Goal: Task Accomplishment & Management: Manage account settings

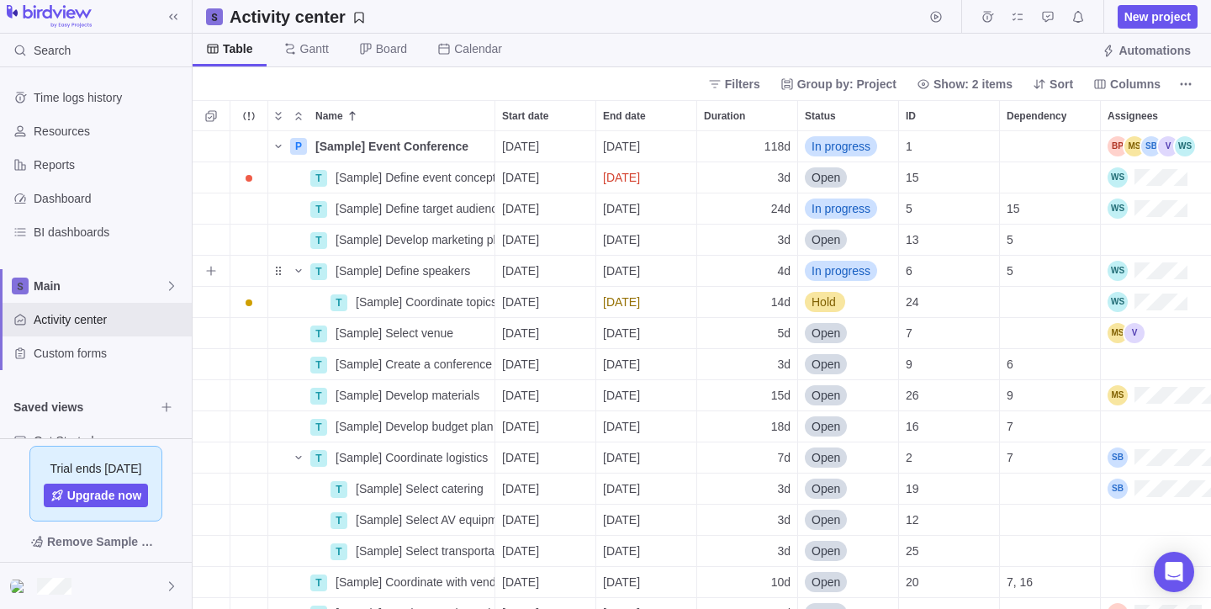
scroll to position [465, 1006]
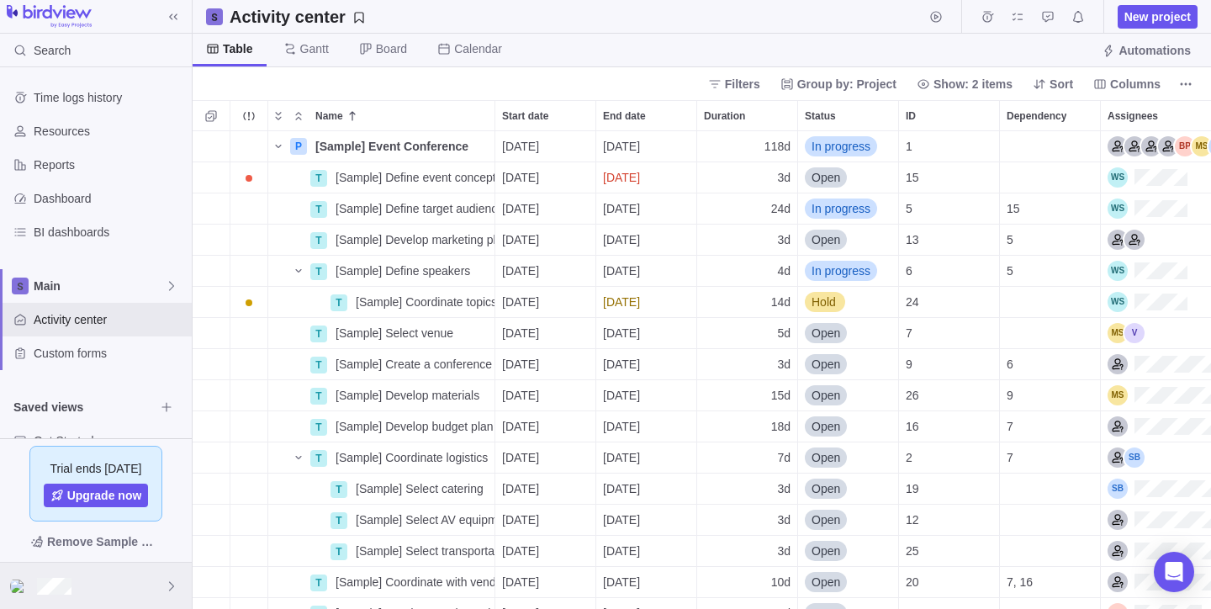
click at [162, 585] on div at bounding box center [96, 586] width 192 height 46
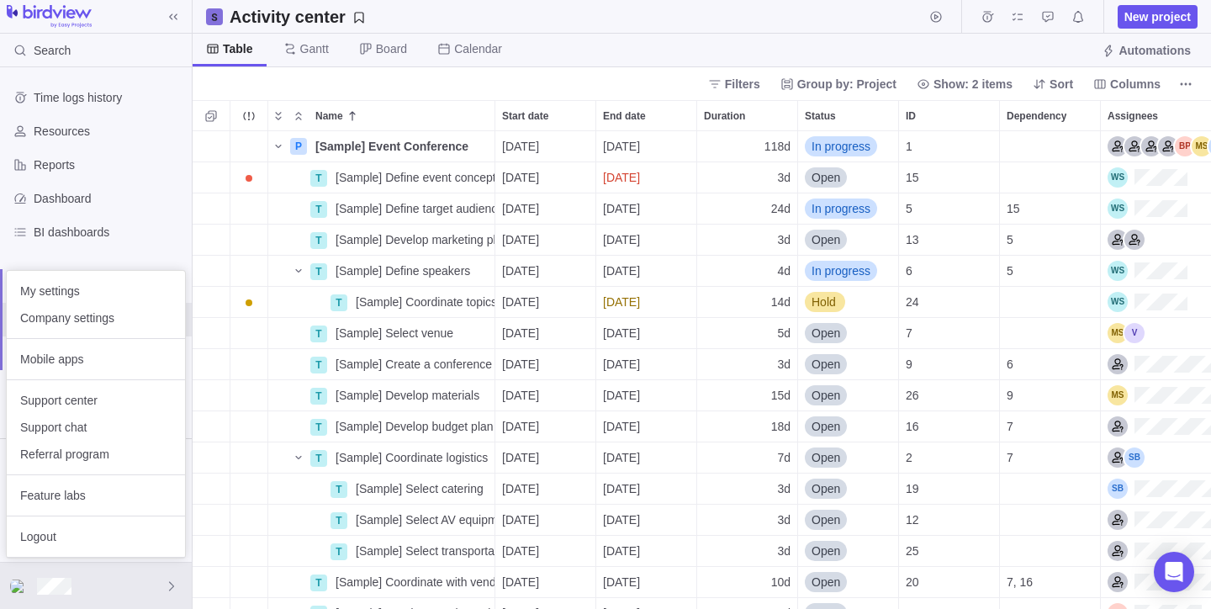
click at [622, 16] on body "Search Time logs history Resources Reports Dashboard BI dashboards Main Activit…" at bounding box center [605, 304] width 1211 height 609
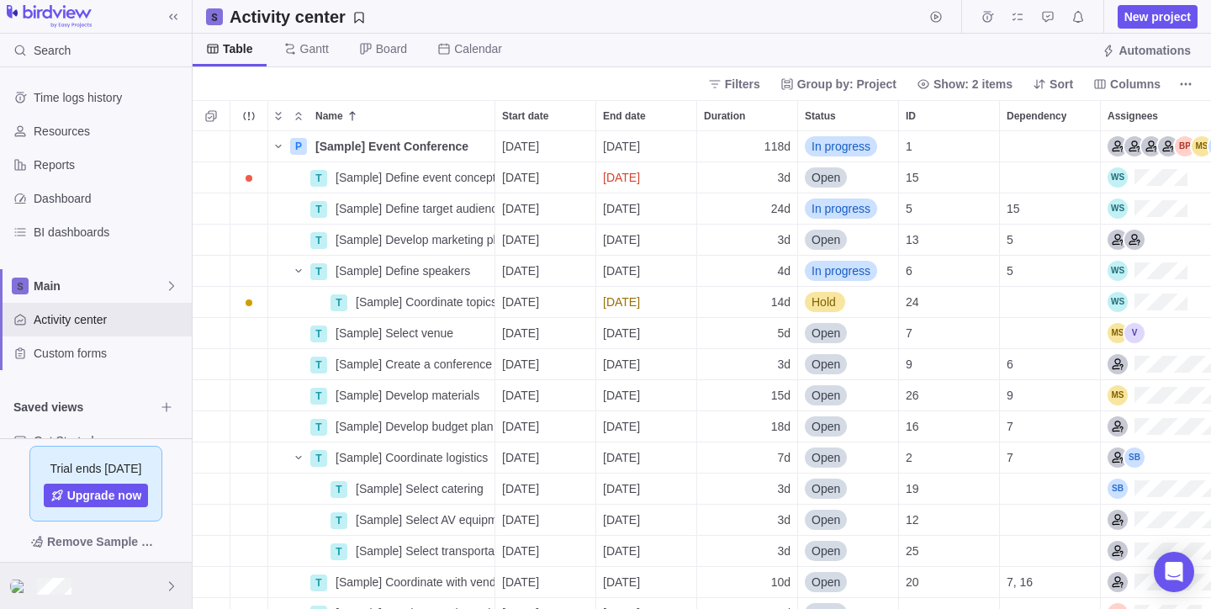
click at [148, 587] on div at bounding box center [96, 586] width 192 height 46
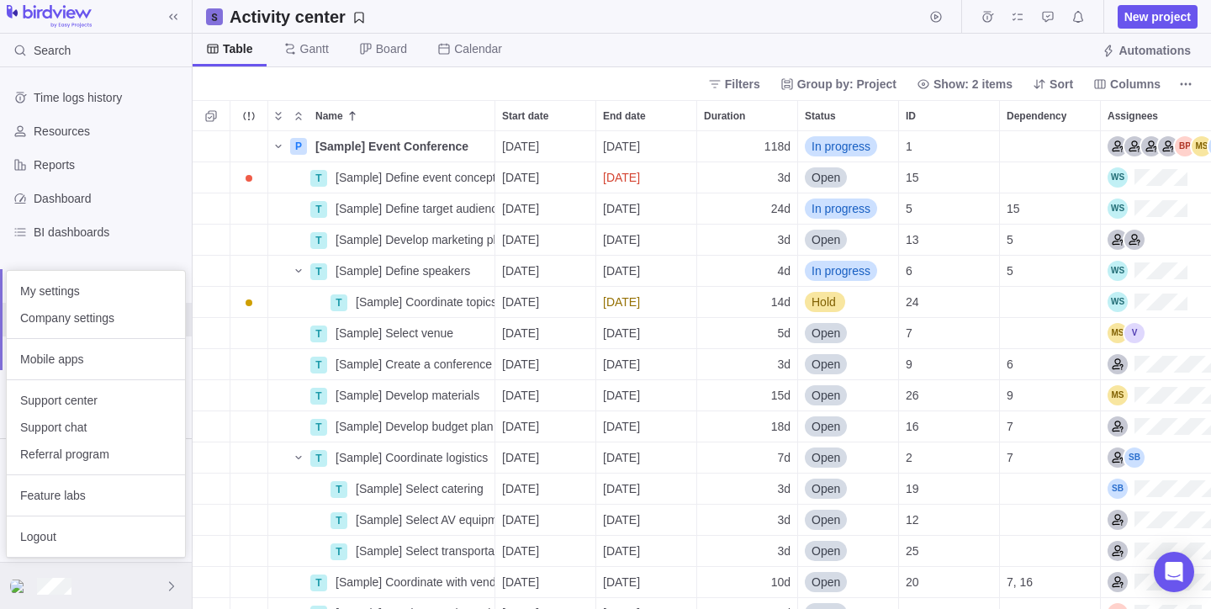
click at [148, 587] on div at bounding box center [96, 586] width 192 height 46
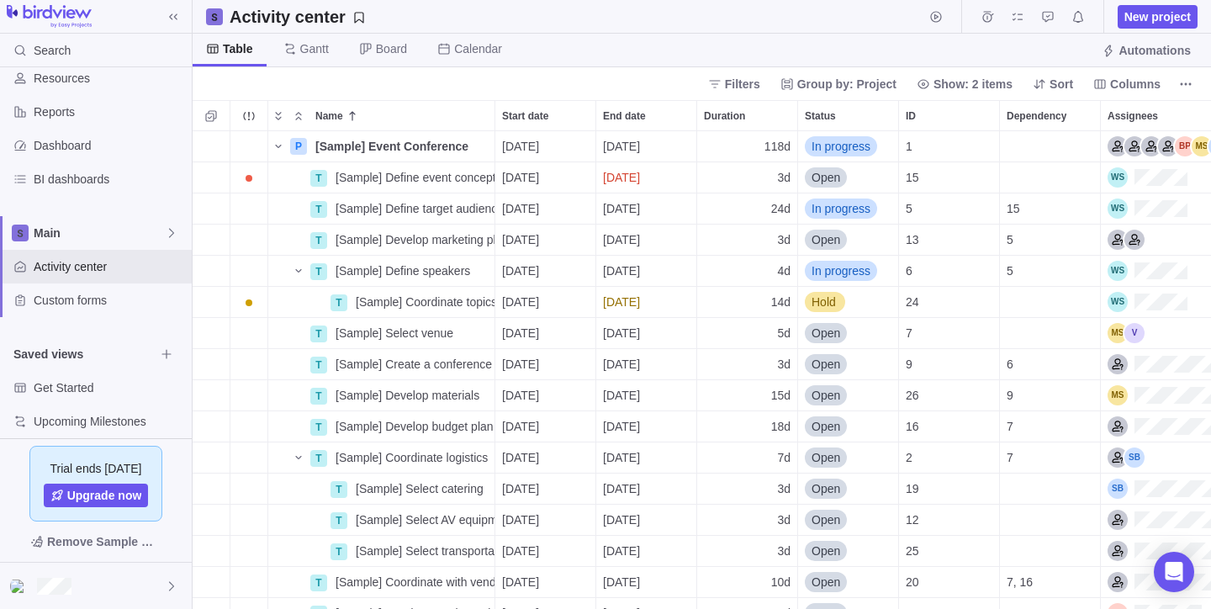
scroll to position [32, 0]
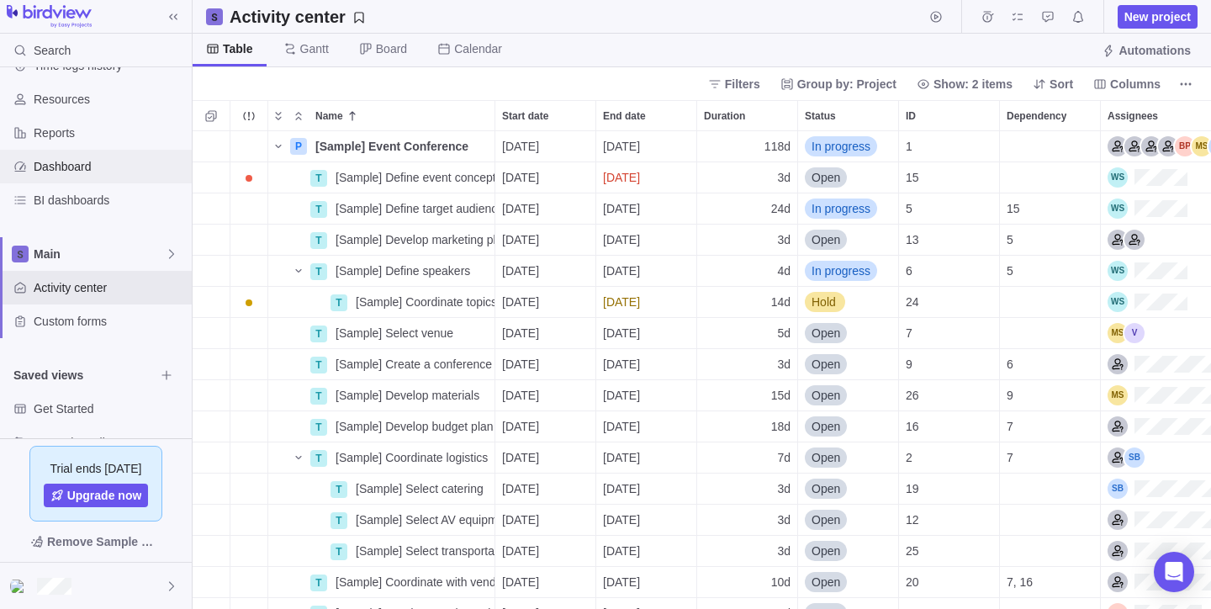
click at [66, 168] on span "Dashboard" at bounding box center [109, 166] width 151 height 17
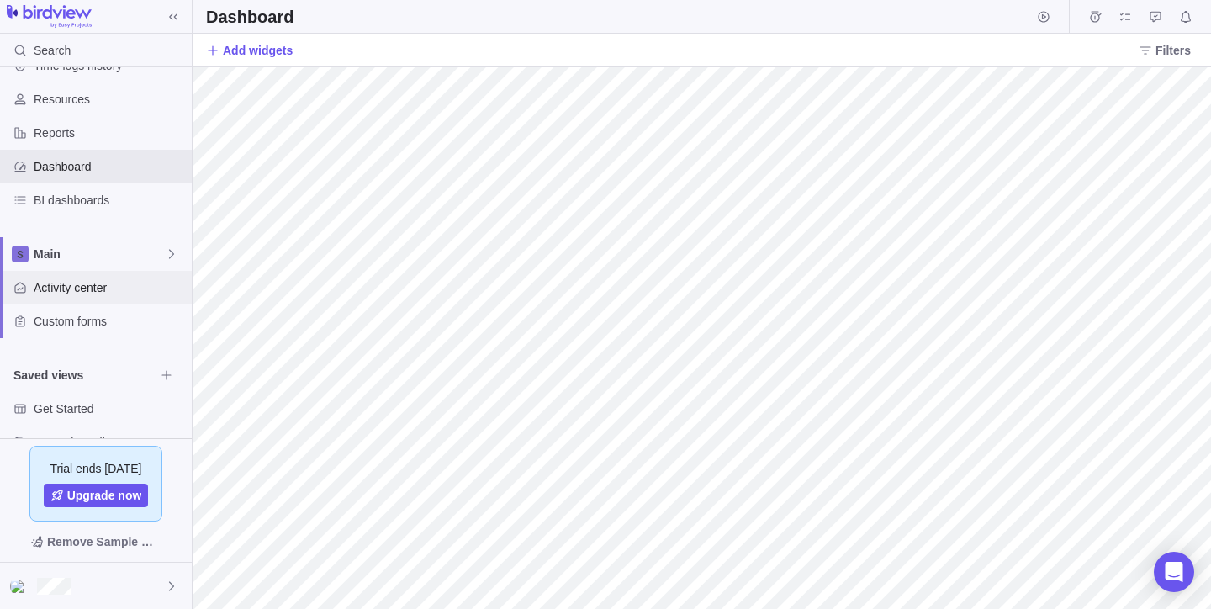
click at [79, 294] on span "Activity center" at bounding box center [109, 287] width 151 height 17
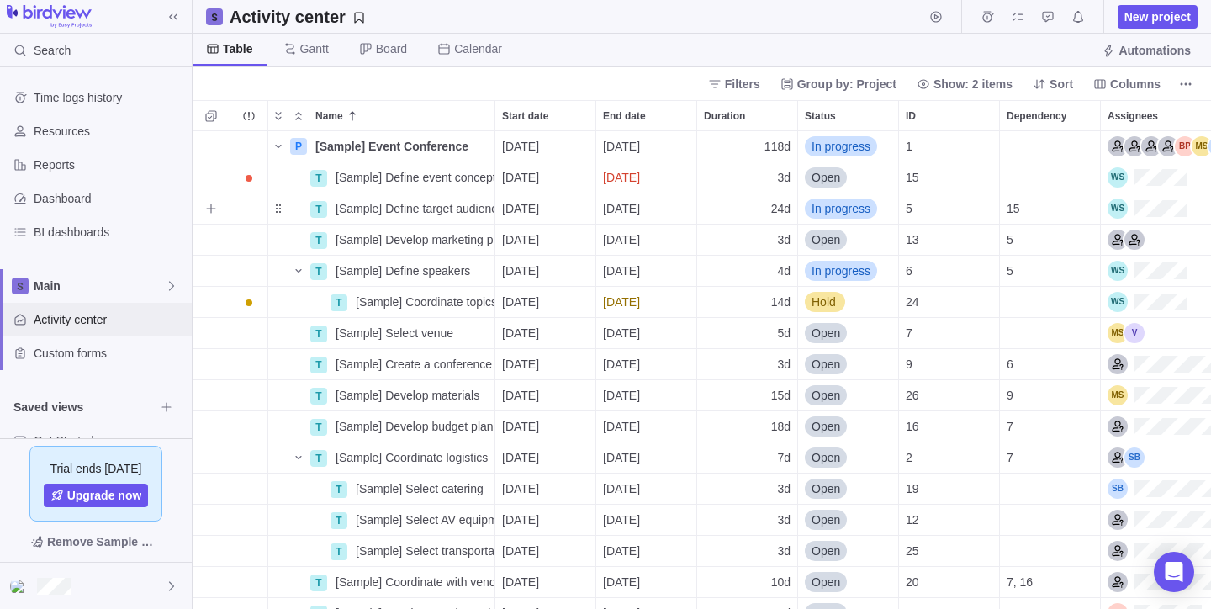
scroll to position [465, 1006]
click at [1150, 10] on span "New project" at bounding box center [1158, 16] width 66 height 17
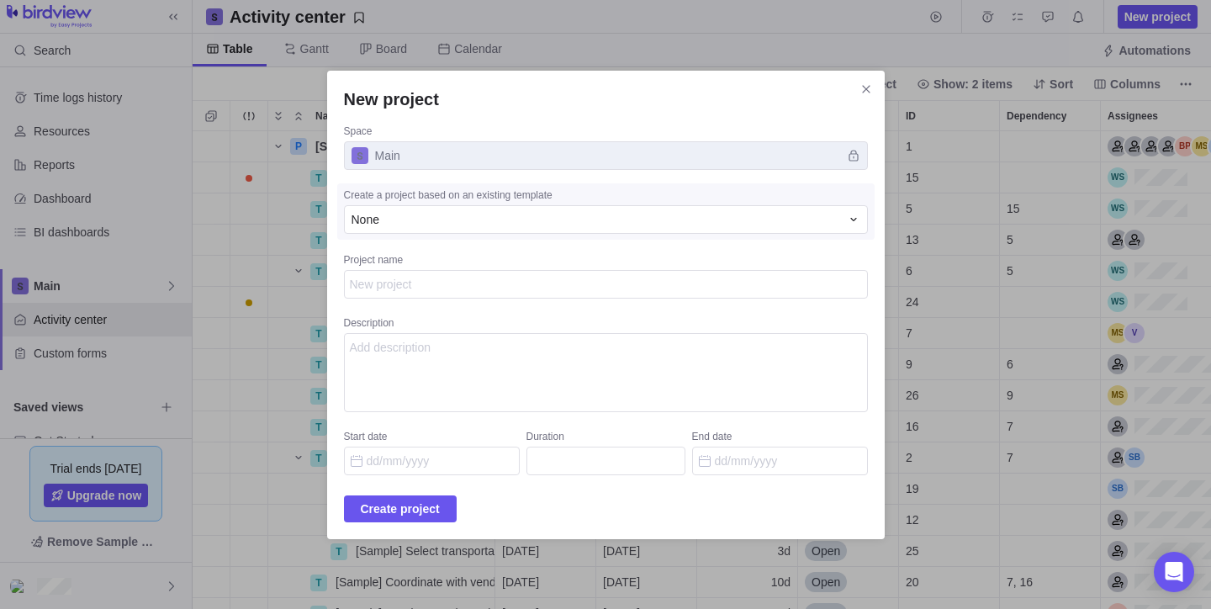
click at [430, 285] on textarea "Project name" at bounding box center [606, 284] width 524 height 29
type textarea "x"
type textarea "xs"
type textarea "x"
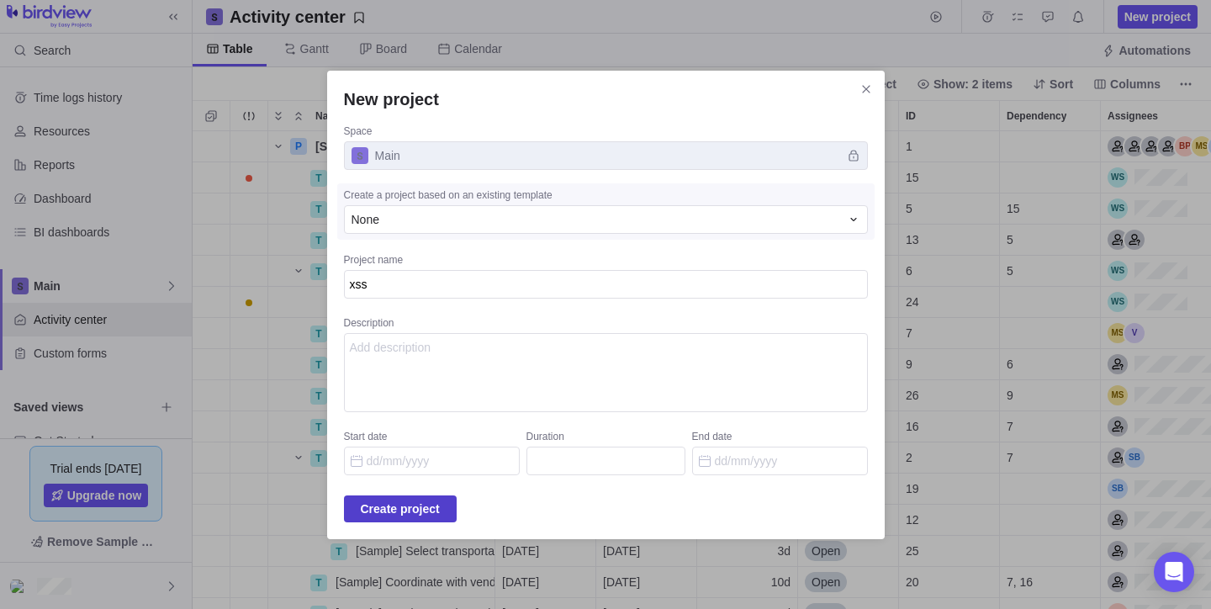
type textarea "xss"
type textarea "x"
click at [407, 508] on span "Create project" at bounding box center [400, 509] width 79 height 20
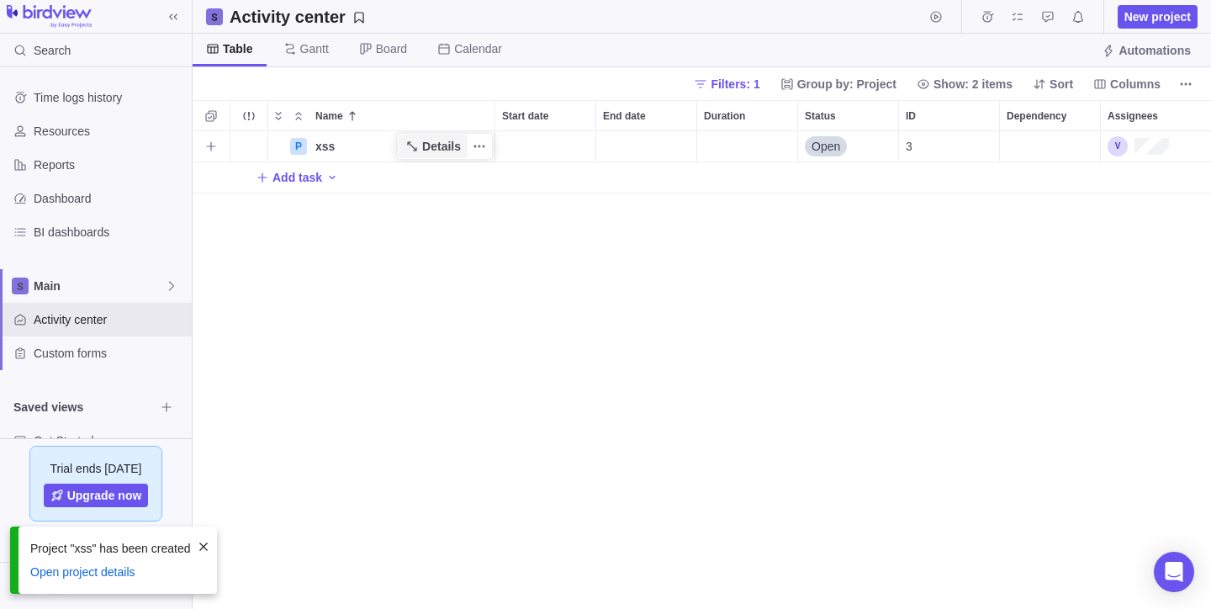
click at [432, 148] on span "Details" at bounding box center [441, 146] width 39 height 17
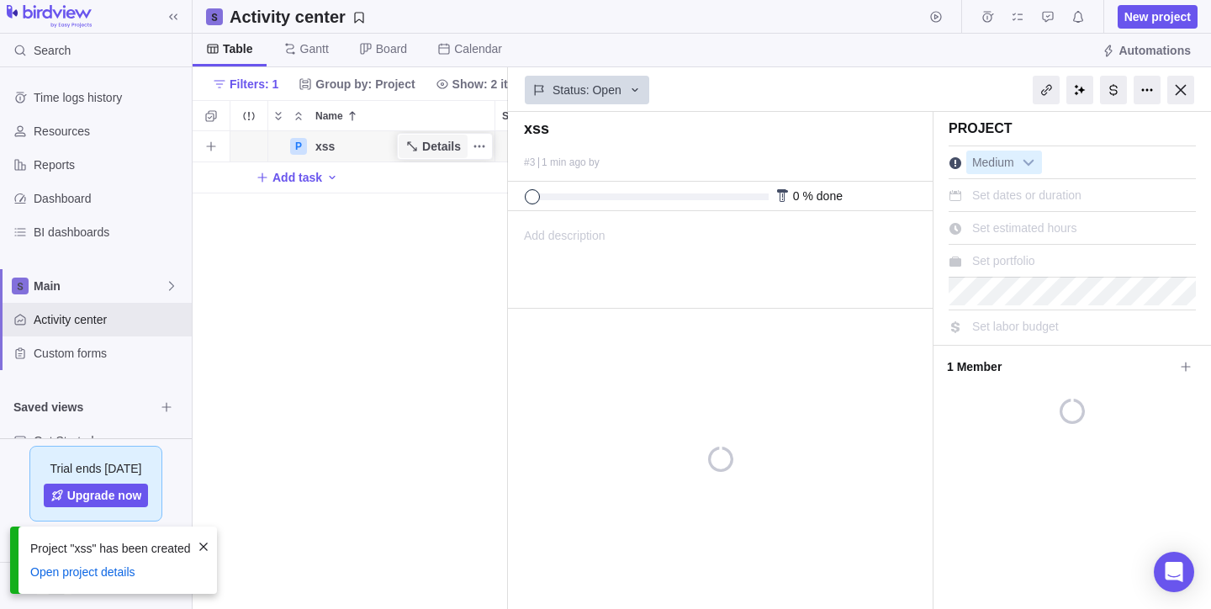
scroll to position [465, 303]
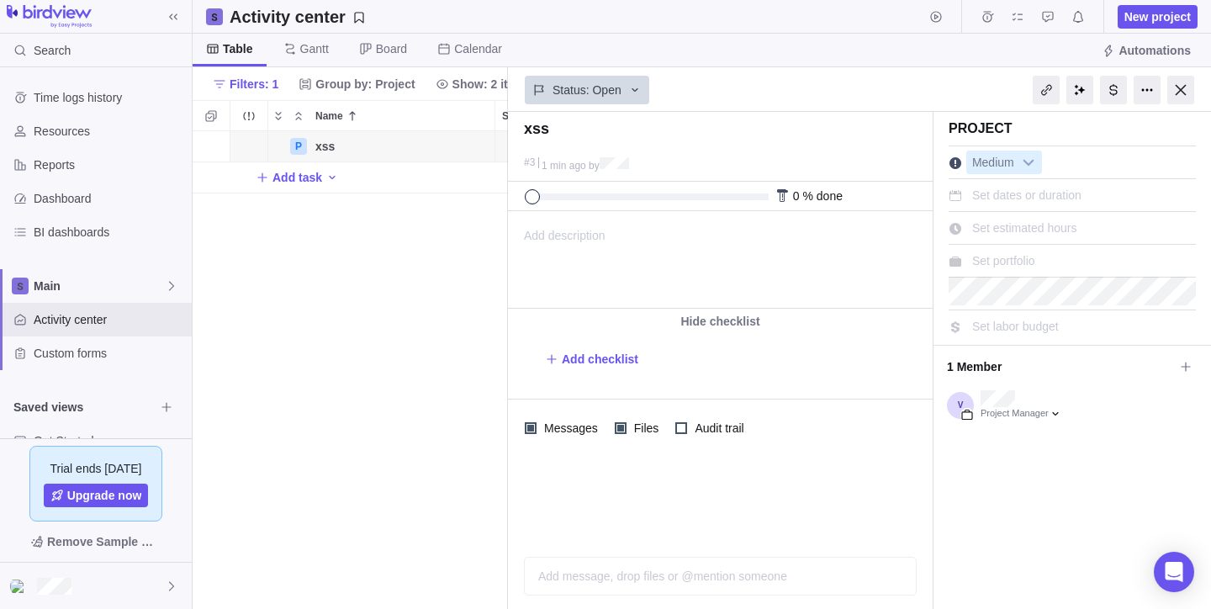
click at [581, 244] on span "Add description" at bounding box center [557, 260] width 97 height 96
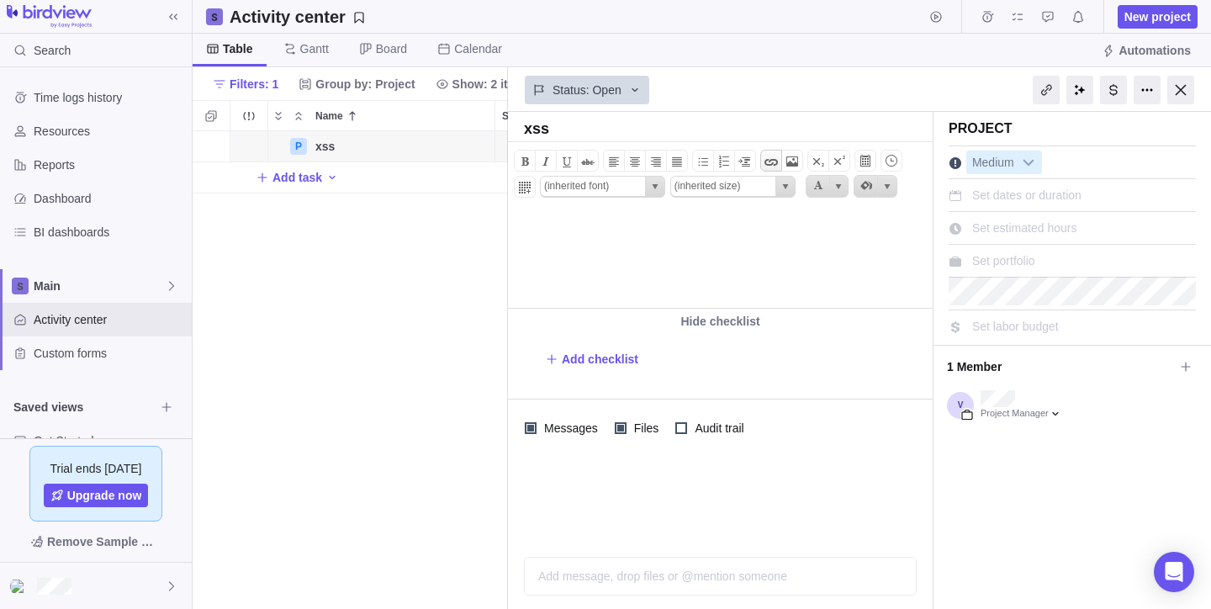
click at [771, 163] on span at bounding box center [771, 161] width 20 height 20
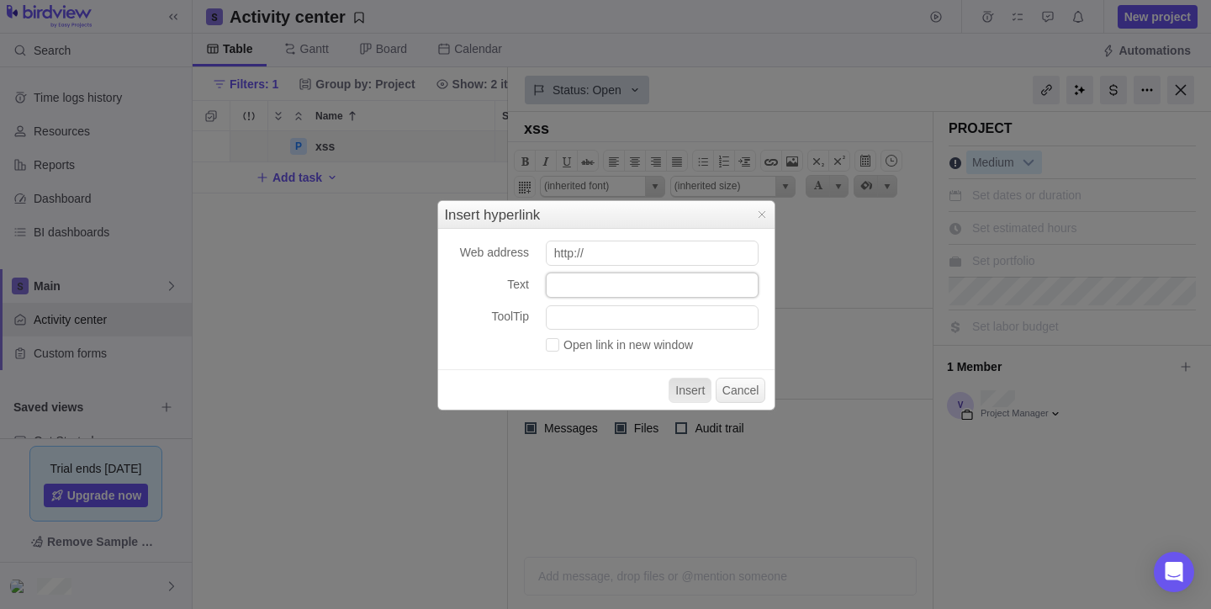
click at [627, 294] on input "Text" at bounding box center [652, 285] width 213 height 25
click at [647, 255] on input "http://" at bounding box center [652, 253] width 213 height 25
paste input "<a href="@[DOMAIN_NAME]" onmousemove="alert('Mouse moved!')">Click me</a>"
type input "http://<a href="@[DOMAIN_NAME]" onmousemove="alert('Mouse moved!')">Click me</a>"
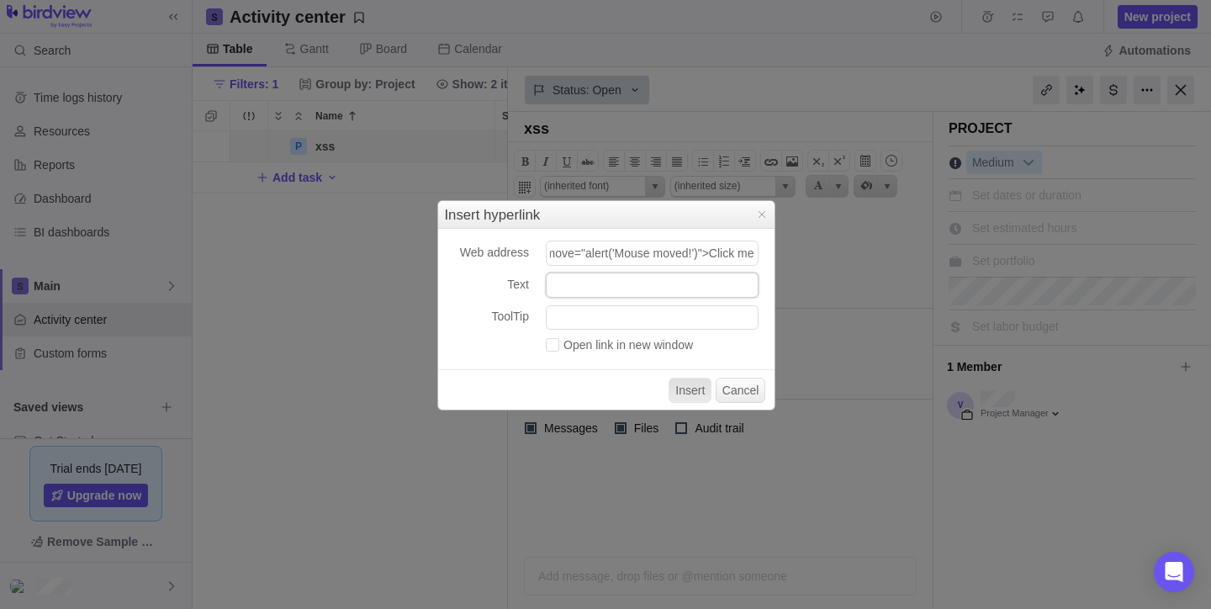
click at [634, 295] on input "Text" at bounding box center [652, 285] width 213 height 25
type input "xss poc"
click at [692, 396] on button "Insert" at bounding box center [690, 390] width 43 height 25
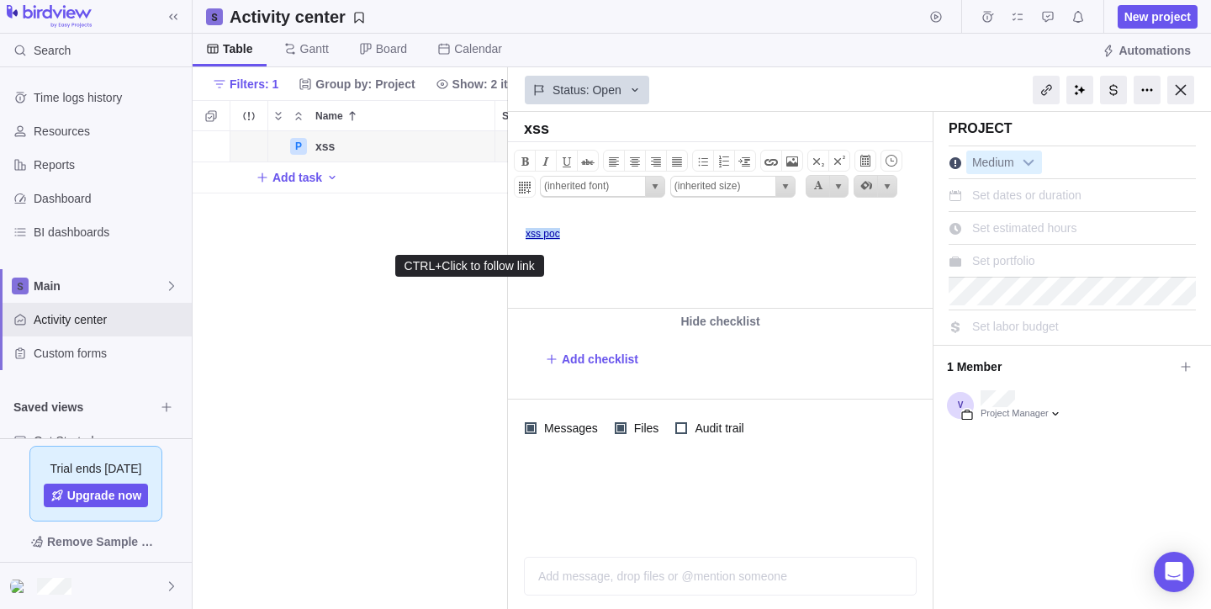
drag, startPoint x: 563, startPoint y: 236, endPoint x: 495, endPoint y: 232, distance: 67.4
click at [509, 232] on html "xss poc ﻿﻿" at bounding box center [719, 260] width 421 height 96
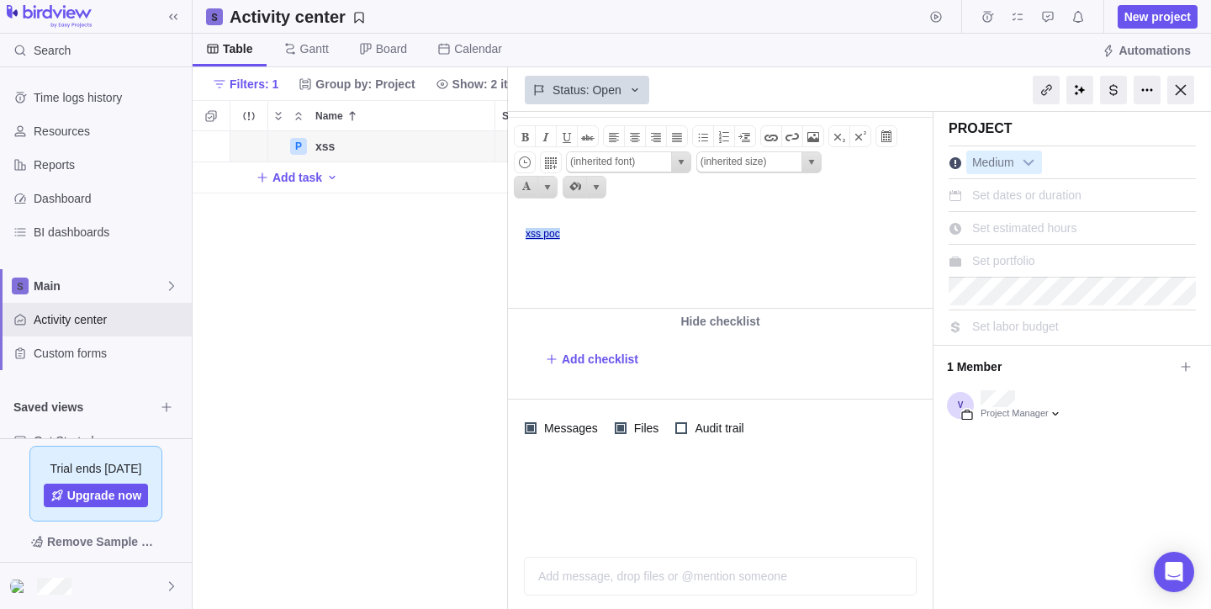
click at [593, 232] on body "xss poc ﻿﻿" at bounding box center [719, 226] width 421 height 28
click at [548, 235] on link "xss poc" at bounding box center [543, 234] width 34 height 12
click at [647, 246] on html "xss poc ﻿﻿" at bounding box center [719, 260] width 421 height 96
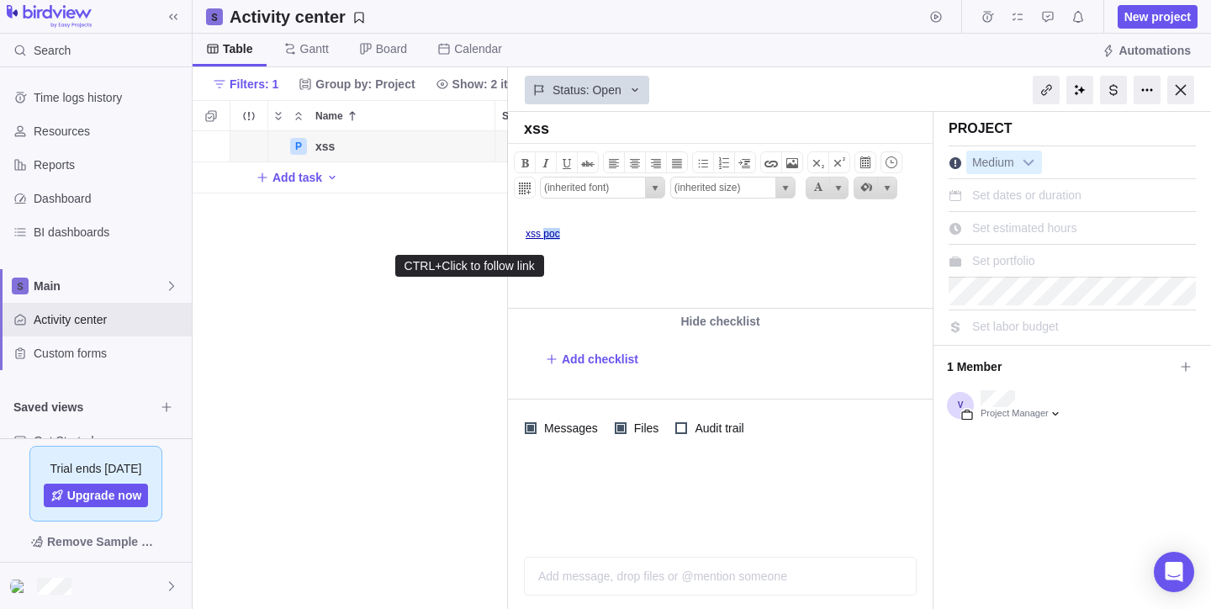
click at [540, 246] on html "xss poc ﻿﻿" at bounding box center [719, 260] width 421 height 96
click at [771, 162] on span at bounding box center [771, 163] width 20 height 20
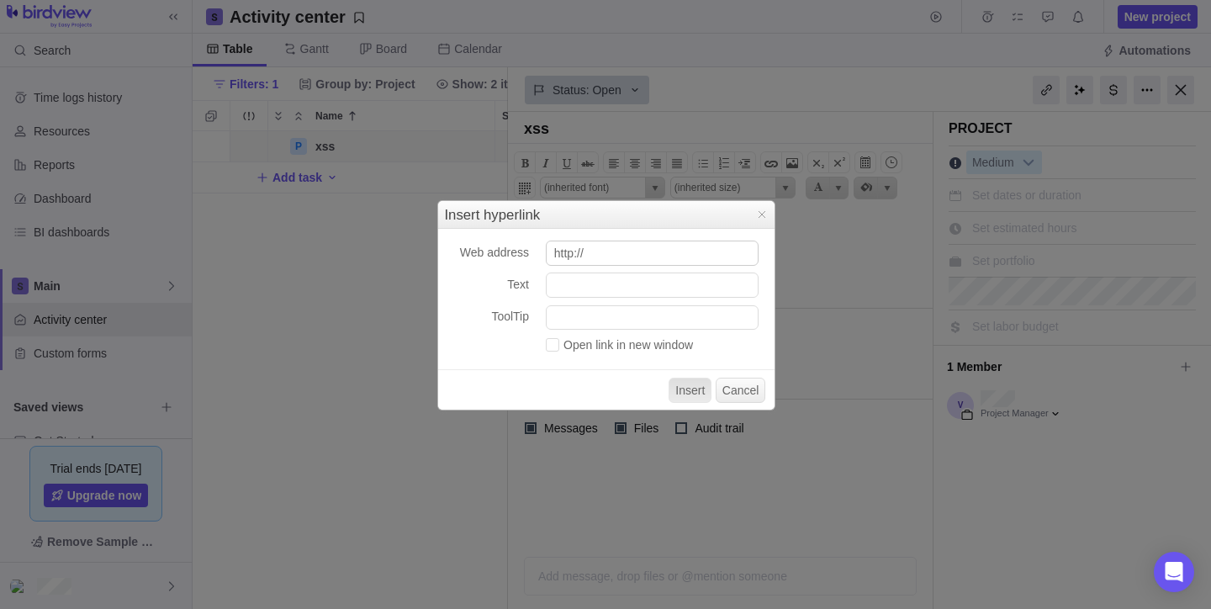
click at [644, 251] on input "http://" at bounding box center [652, 253] width 213 height 25
type input "http://<a href="@[DOMAIN_NAME]" onmousemove="alert('Mouse moved!')">Click me</a>"
click at [631, 292] on input "Text" at bounding box center [652, 285] width 213 height 25
paste input "<a href="@[DOMAIN_NAME]" onmousemove="alert('Mouse moved!')">Click me</a>"
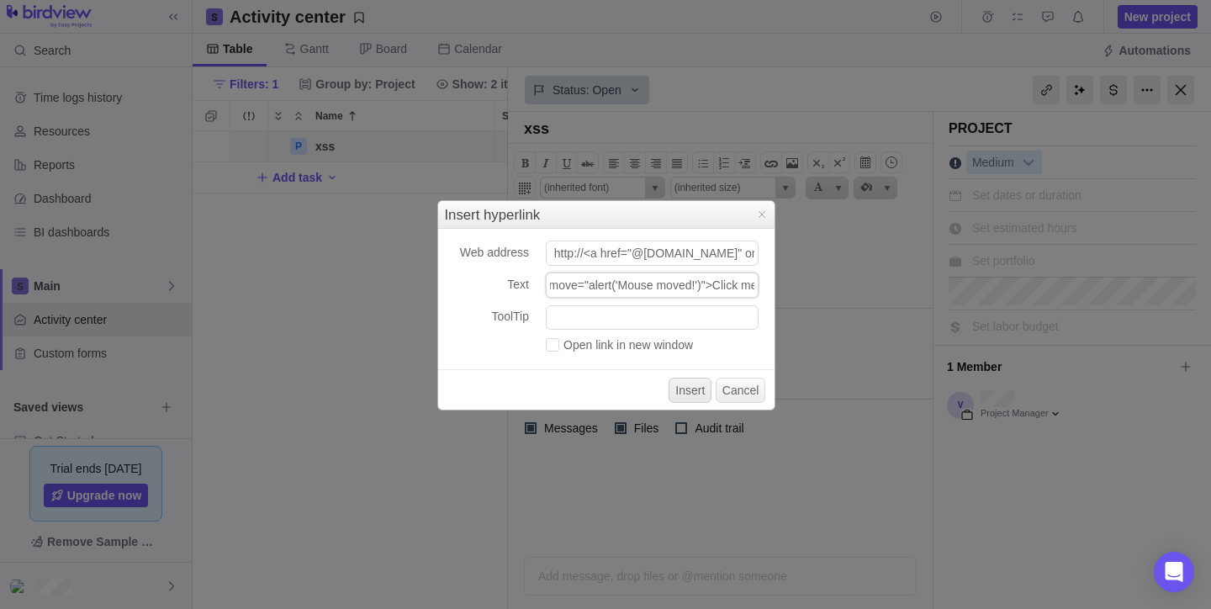
type input "<a href="@[DOMAIN_NAME]" onmousemove="alert('Mouse moved!')">Click me</a>"
click at [694, 384] on button "Insert" at bounding box center [690, 390] width 43 height 25
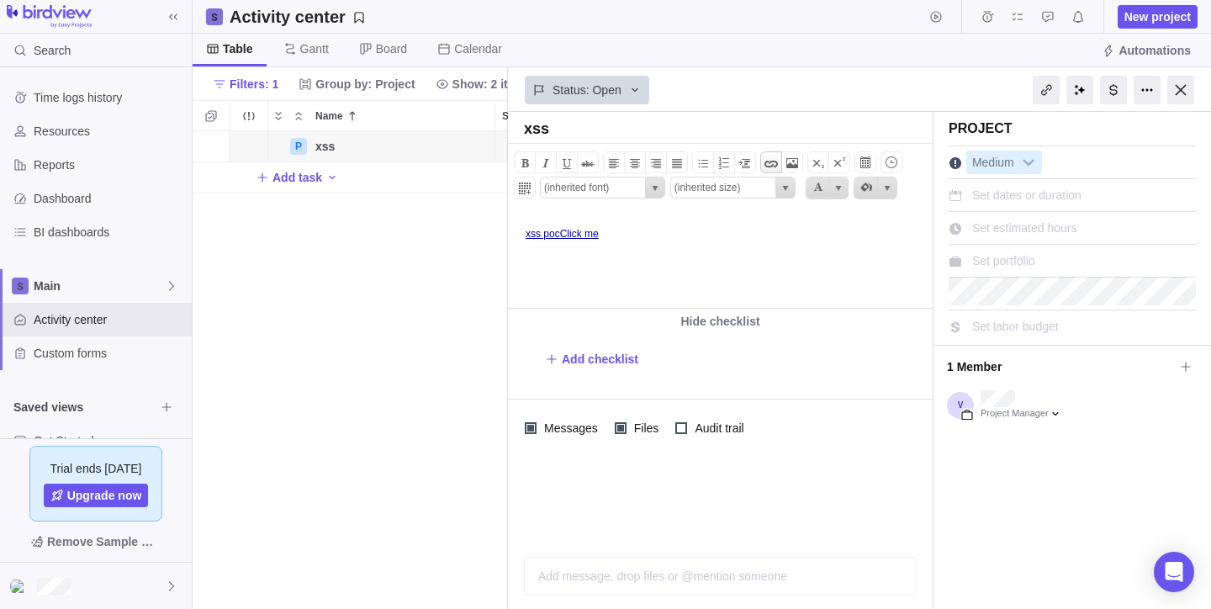
click at [776, 168] on span at bounding box center [771, 163] width 20 height 20
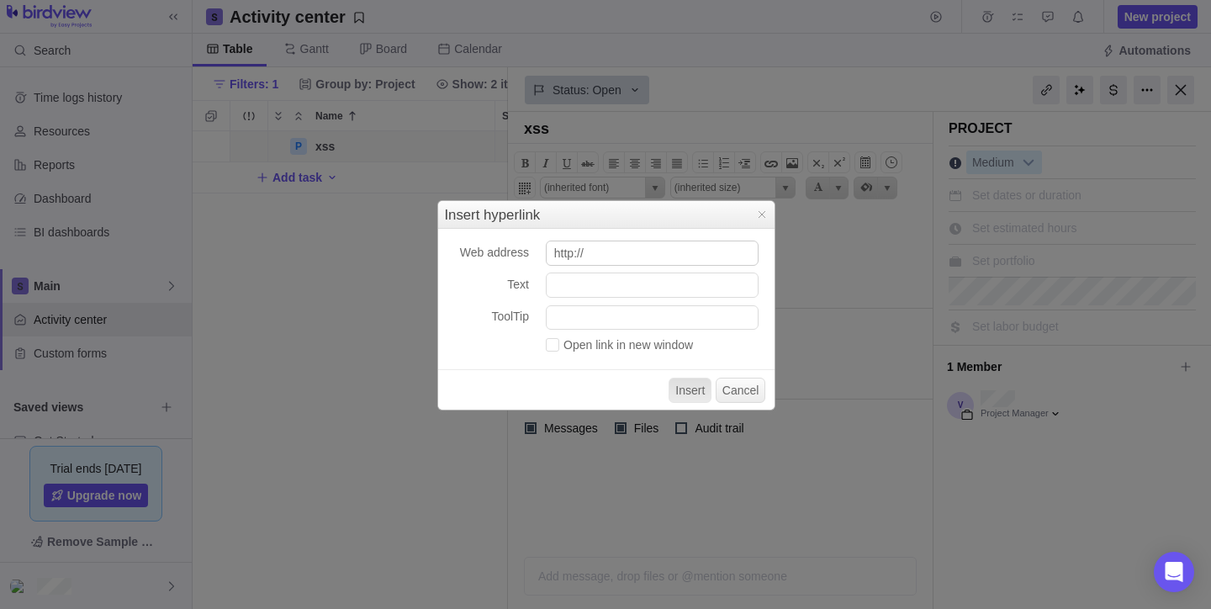
click at [654, 247] on input "http://" at bounding box center [652, 253] width 213 height 25
type input "[URL]"
click at [600, 288] on input "Text" at bounding box center [652, 285] width 213 height 25
paste input "<a href="@[DOMAIN_NAME]" onmousemove="alert('Mouse moved!')">Click me</a>"
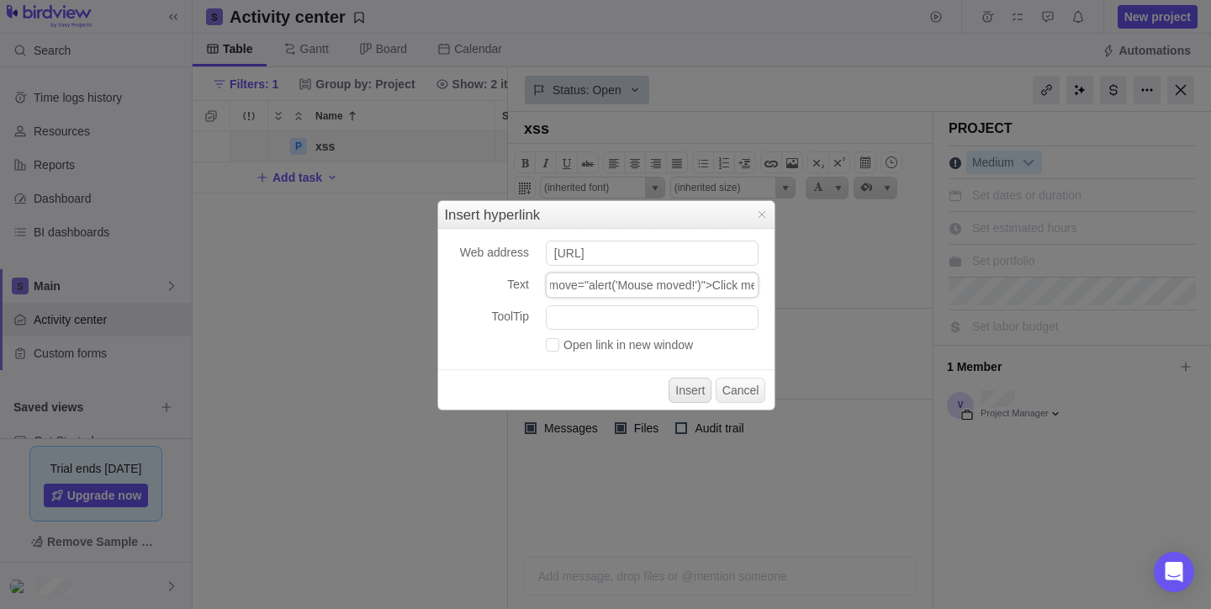
type input "<a href="@[DOMAIN_NAME]" onmousemove="alert('Mouse moved!')">Click me</a>"
click at [681, 398] on button "Insert" at bounding box center [690, 390] width 43 height 25
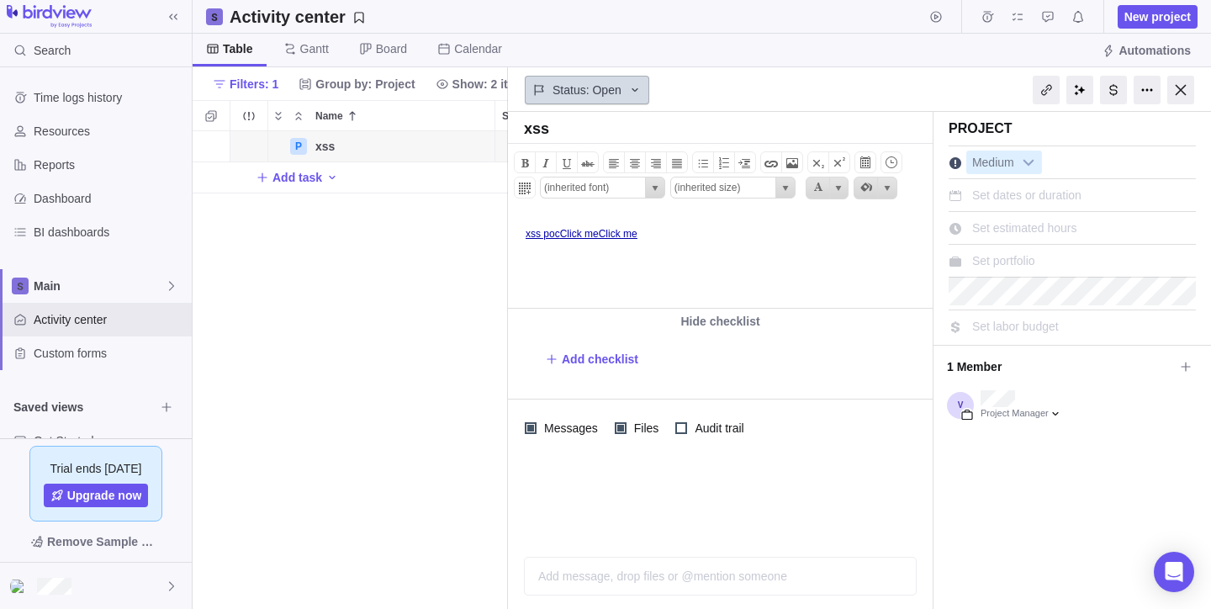
click at [642, 96] on icon at bounding box center [634, 89] width 13 height 13
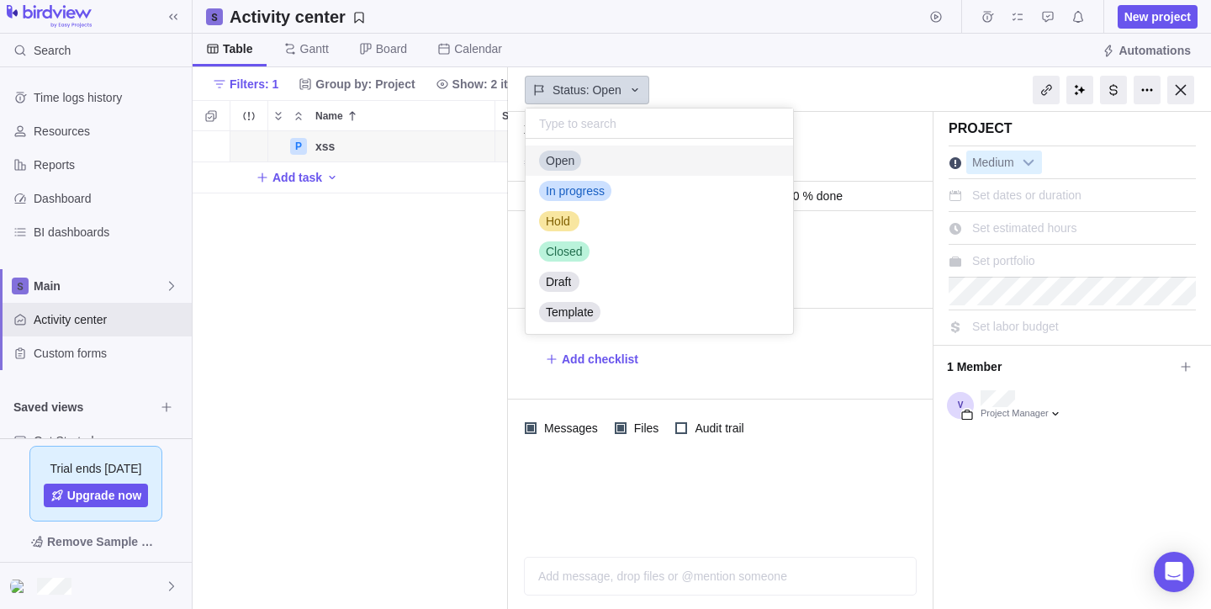
scroll to position [183, 255]
click at [559, 253] on span "Closed" at bounding box center [564, 251] width 37 height 17
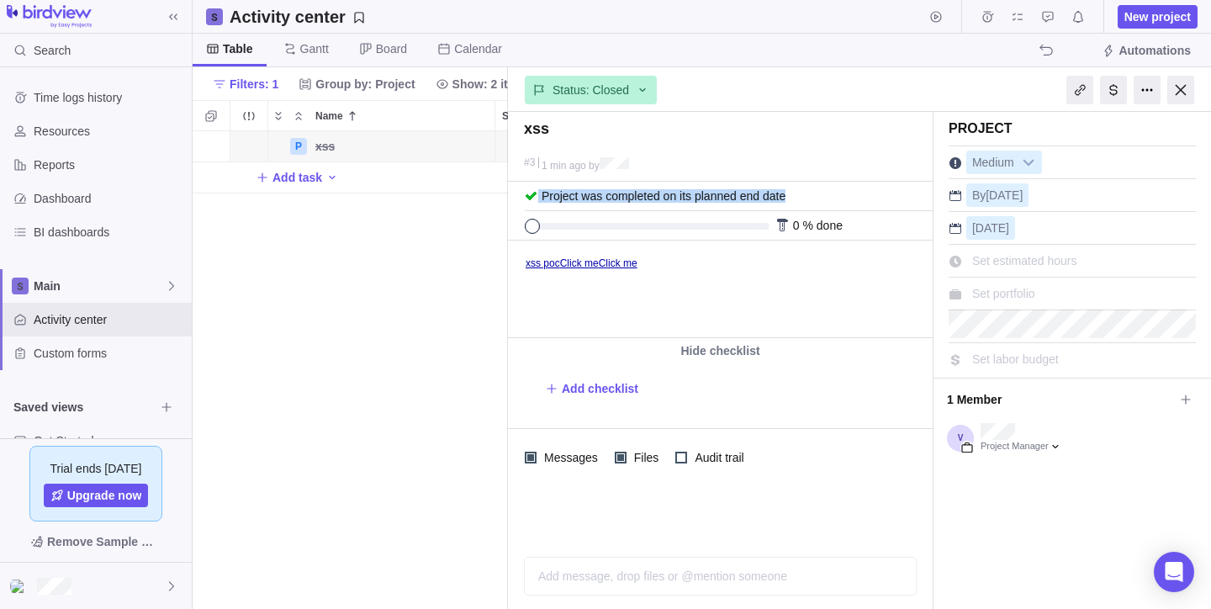
drag, startPoint x: 525, startPoint y: 200, endPoint x: 820, endPoint y: 195, distance: 295.3
click at [819, 195] on div "Project was completed on its planned end date" at bounding box center [729, 196] width 408 height 29
click at [821, 195] on div "Project was completed on its planned end date" at bounding box center [729, 196] width 408 height 29
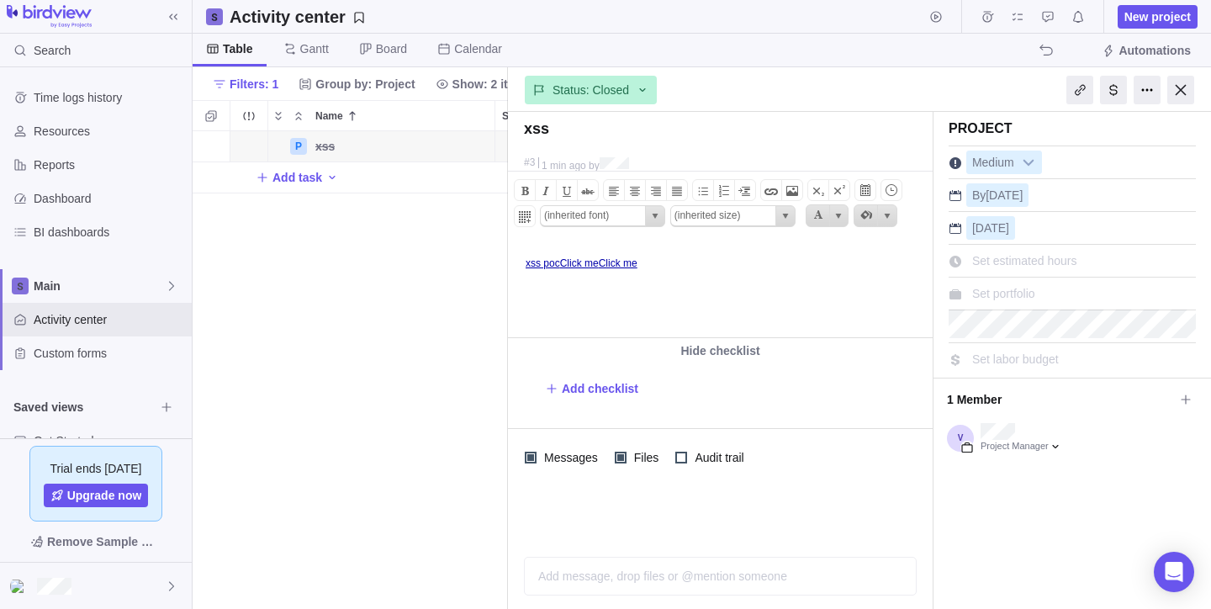
click at [712, 310] on html "xss poc Click me Click me" at bounding box center [719, 289] width 421 height 96
click at [766, 194] on span at bounding box center [771, 191] width 20 height 20
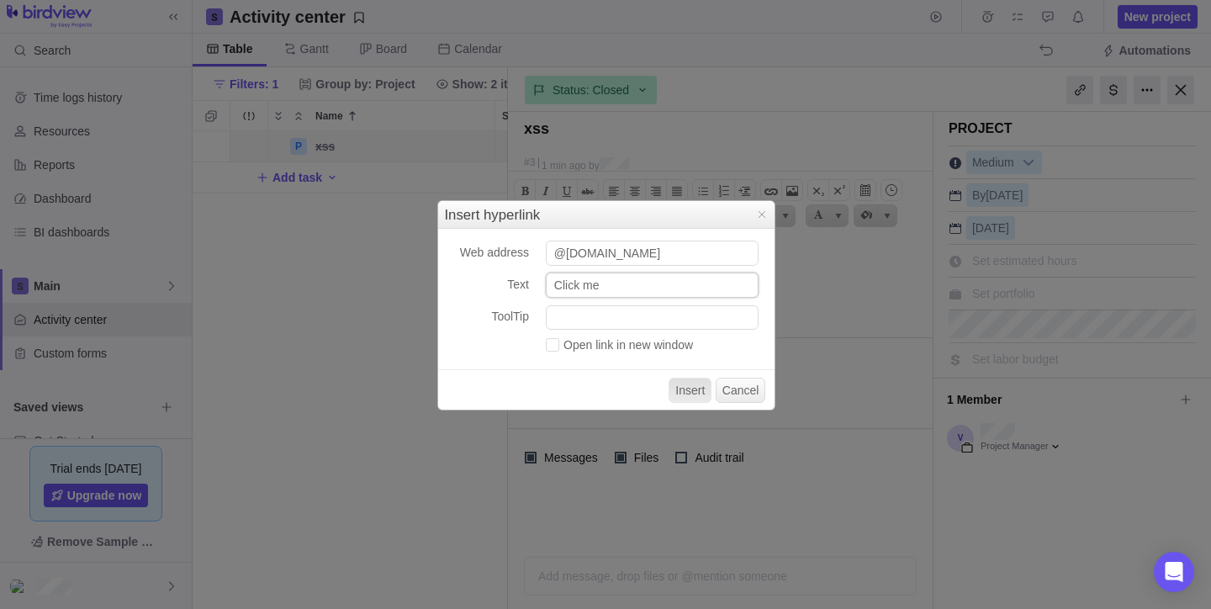
click at [633, 289] on input "Click me" at bounding box center [652, 285] width 213 height 25
paste input "<a href="@[DOMAIN_NAME]" onmousemove="alert('Mouse moved!')">Click me</a>"
type input "Click me<a href="@[DOMAIN_NAME]" onmousemove="alert('Mouse moved!')">Click me</…"
click at [686, 394] on button "Insert" at bounding box center [690, 390] width 43 height 25
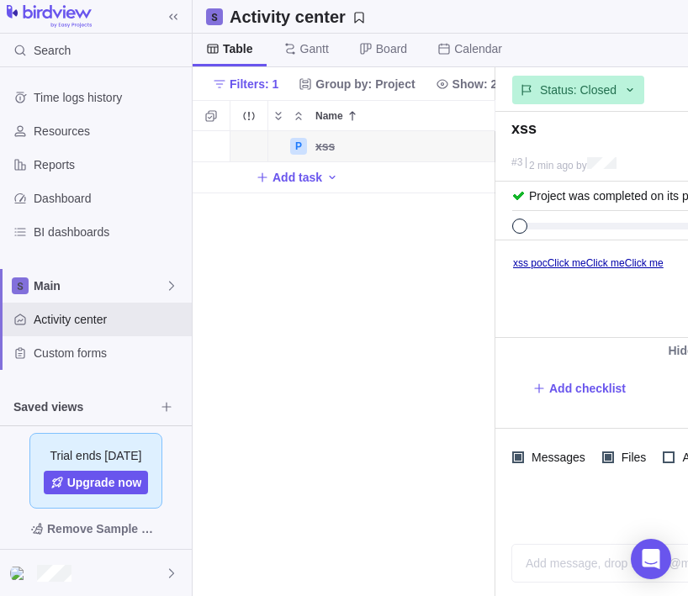
scroll to position [0, 0]
click at [469, 407] on div "P xss Details [DATE] Closed 3 Add task" at bounding box center [344, 363] width 303 height 465
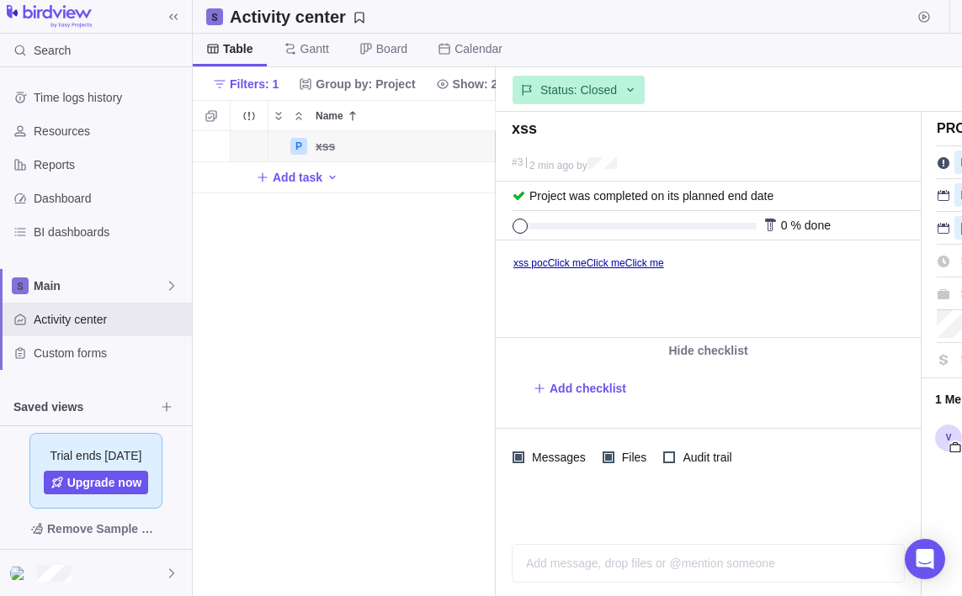
click at [738, 269] on body "xss poc Click me Click me Click me" at bounding box center [706, 255] width 421 height 28
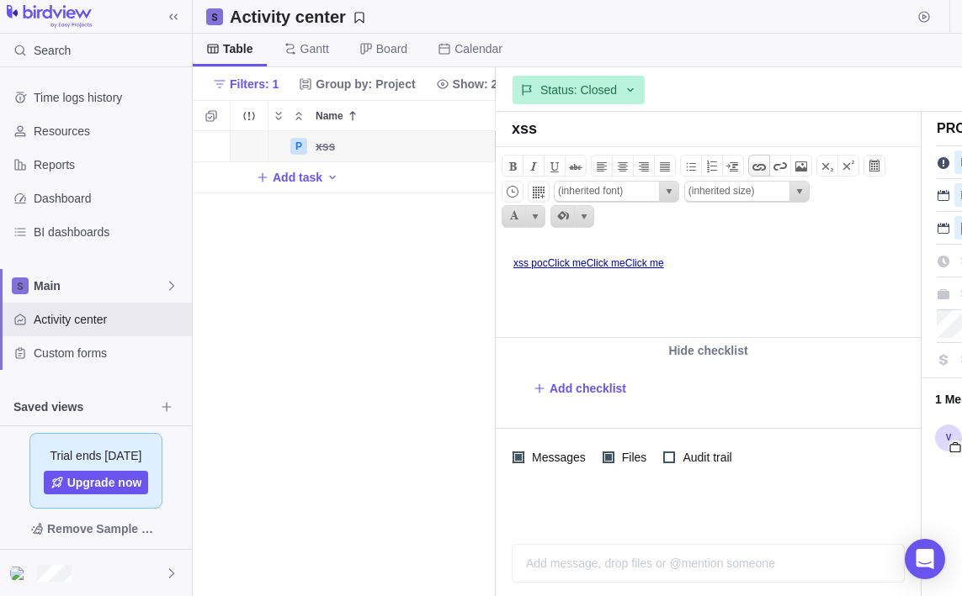
click at [762, 167] on span at bounding box center [759, 166] width 20 height 20
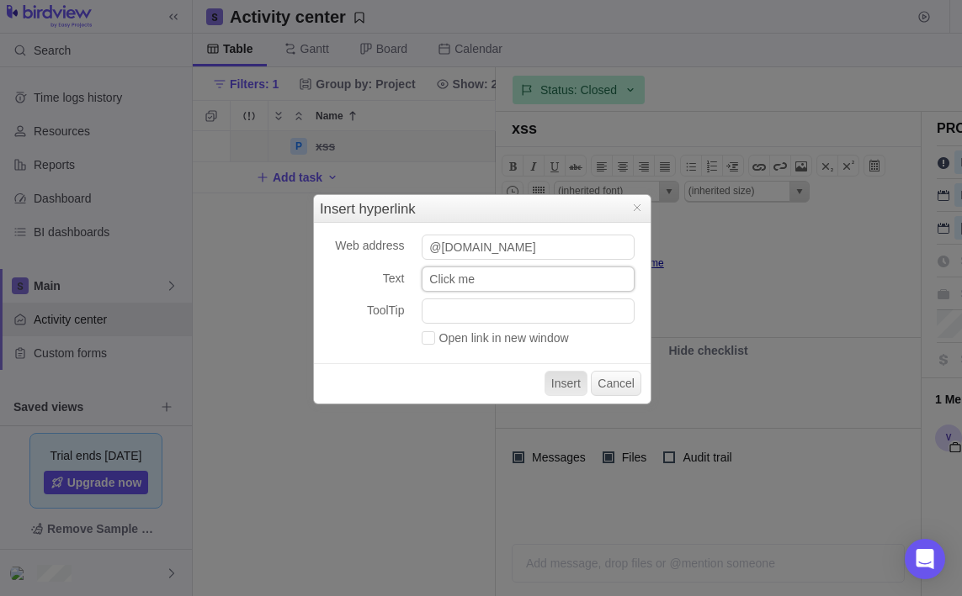
click at [538, 284] on input "Click me" at bounding box center [527, 279] width 213 height 25
paste input "<a href="@[DOMAIN_NAME]" onmousemove="alert('Mouse moved!')">Click me</a>"
type input "<a href="@[DOMAIN_NAME]" onmousemove="alert('Mouse moved!')">Click me</a>"
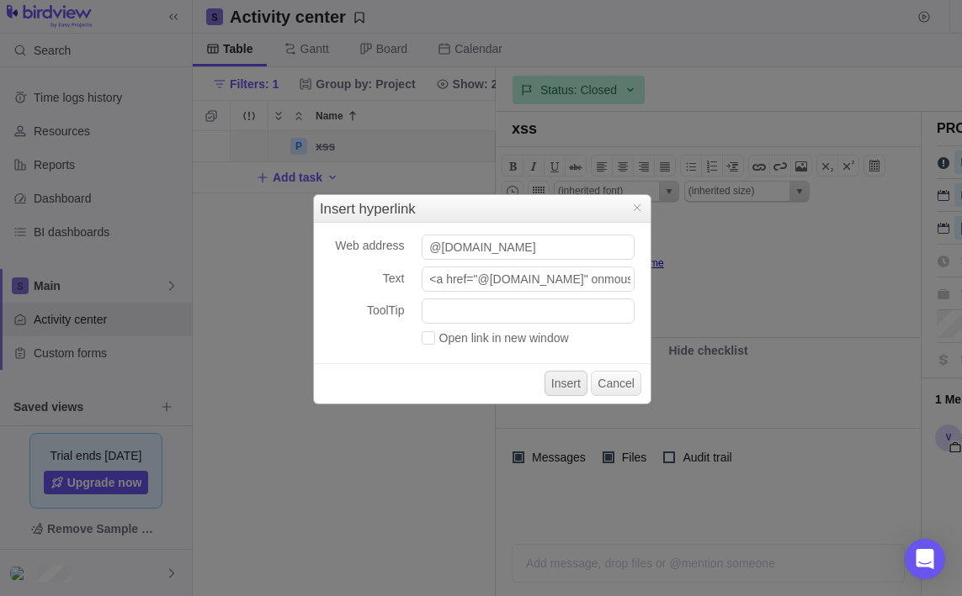
click at [559, 390] on button "Insert" at bounding box center [565, 383] width 43 height 25
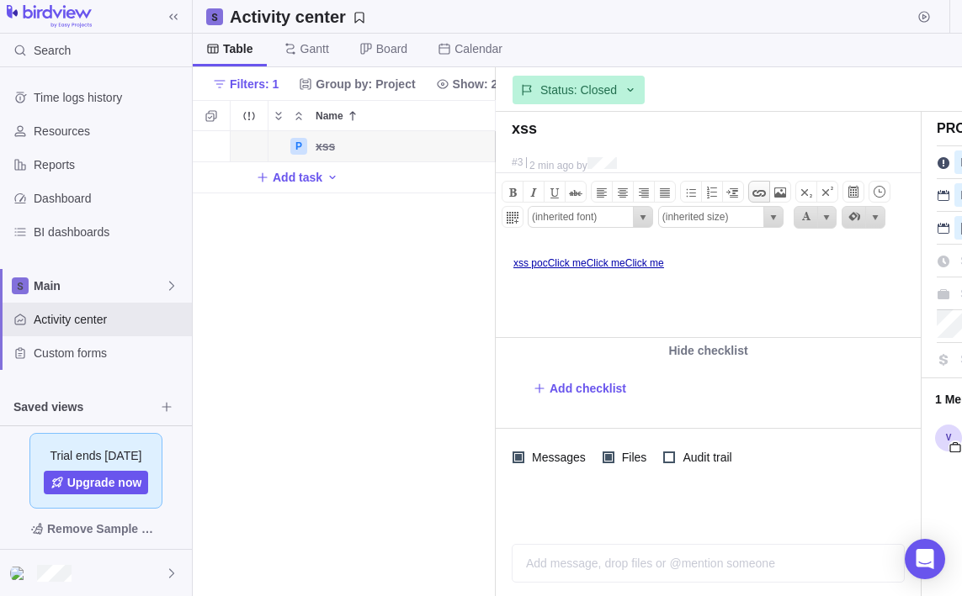
click at [760, 196] on span at bounding box center [759, 193] width 20 height 20
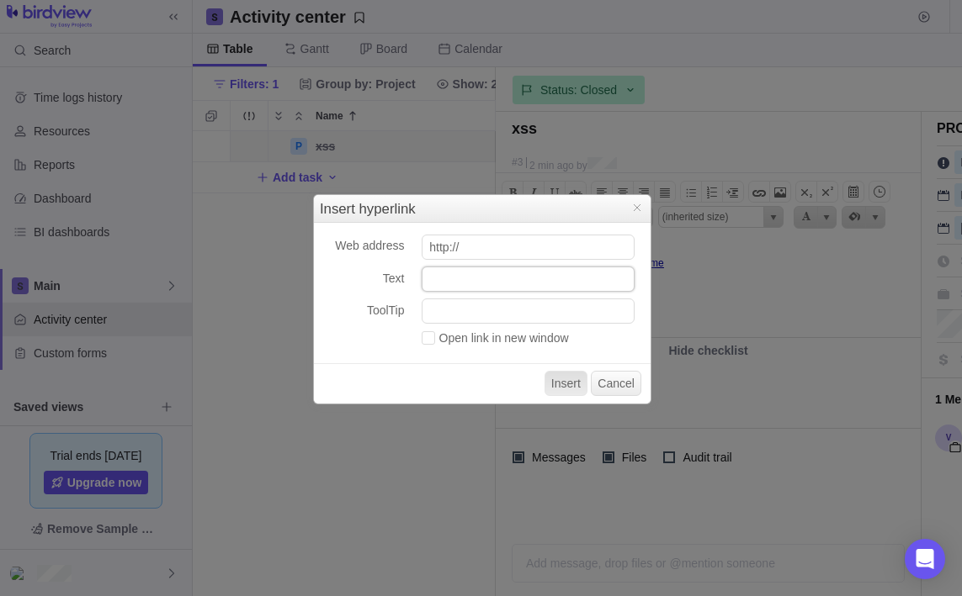
click at [553, 282] on input "Text" at bounding box center [527, 279] width 213 height 25
click at [514, 246] on input "http://" at bounding box center [527, 247] width 213 height 25
click at [485, 286] on input "Text" at bounding box center [527, 279] width 213 height 25
paste input "<a href="@[DOMAIN_NAME]" onmousemove="alert('Mouse moved!')">Click me</a>"
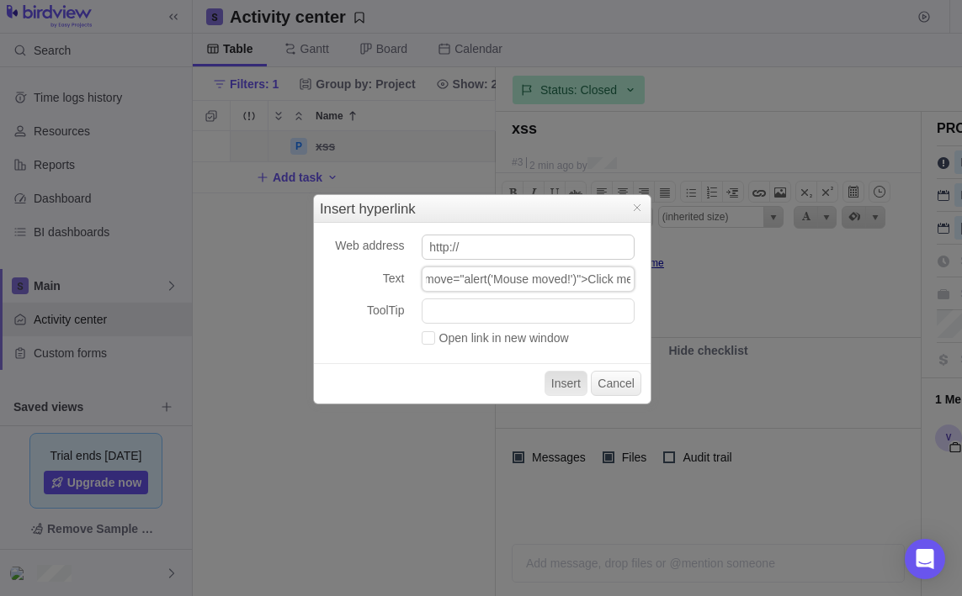
type input "<a href="@[DOMAIN_NAME]" onmousemove="alert('Mouse moved!')">Click me</a>"
click at [500, 248] on input "http://" at bounding box center [527, 247] width 213 height 25
type input "[URL][DOMAIN_NAME]"
click at [551, 375] on button "Insert" at bounding box center [565, 383] width 43 height 25
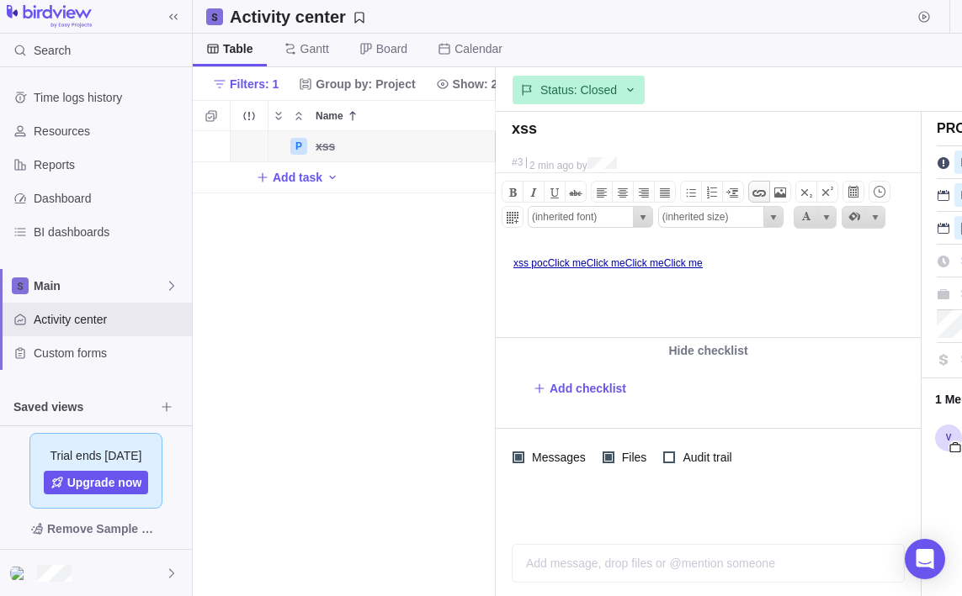
click at [766, 191] on span at bounding box center [759, 193] width 20 height 20
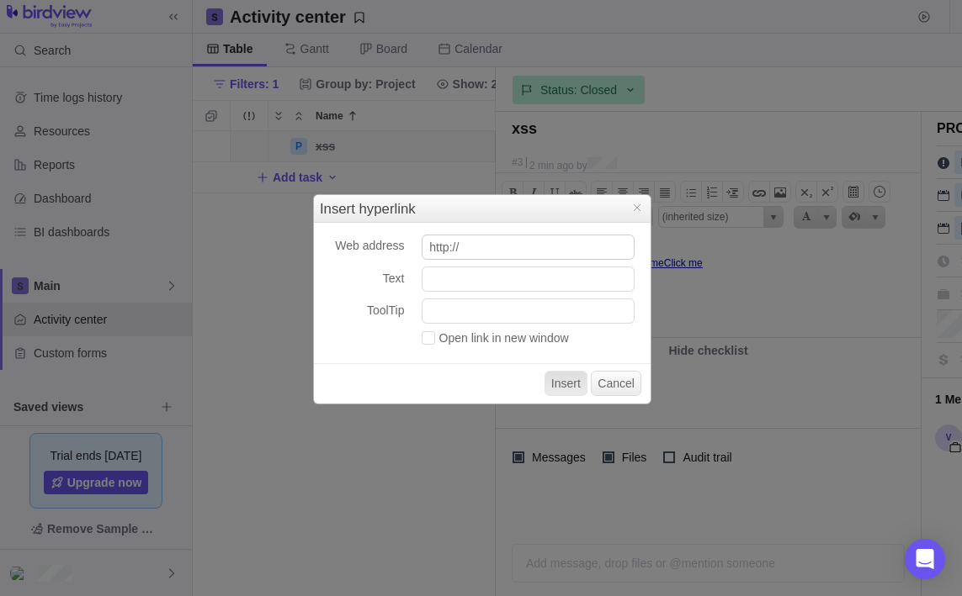
click at [520, 252] on input "http://" at bounding box center [527, 247] width 213 height 25
type input "[URL]"
click at [538, 285] on input "Text" at bounding box center [527, 279] width 213 height 25
paste input "<a href="@[DOMAIN_NAME]" onmousemove="alert('Mouse moved!')">Click me</a>"
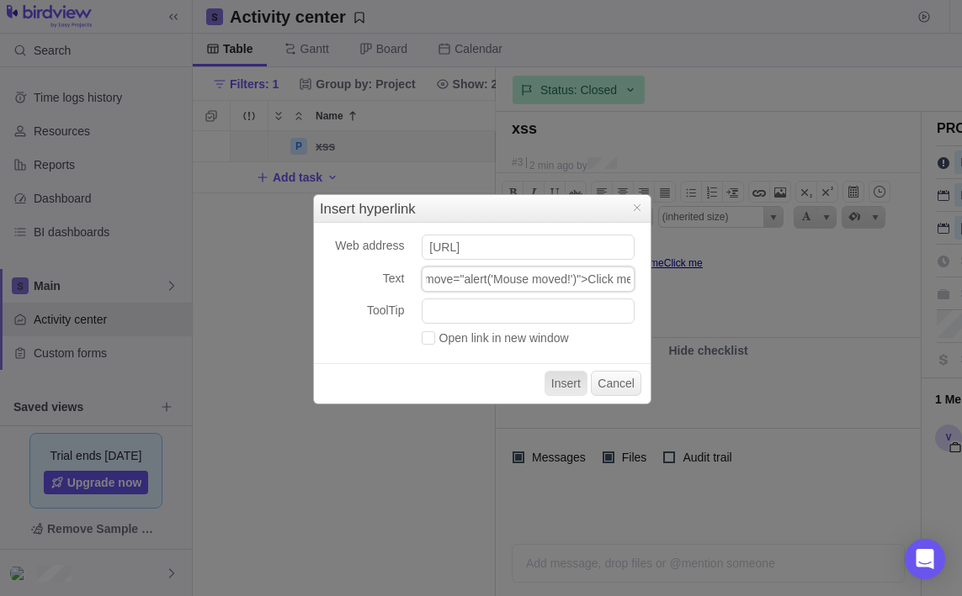
type input "<a href="@[DOMAIN_NAME]" onmousemove="alert('Mouse moved!')">Click me</a>"
click at [572, 386] on button "Insert" at bounding box center [565, 383] width 43 height 25
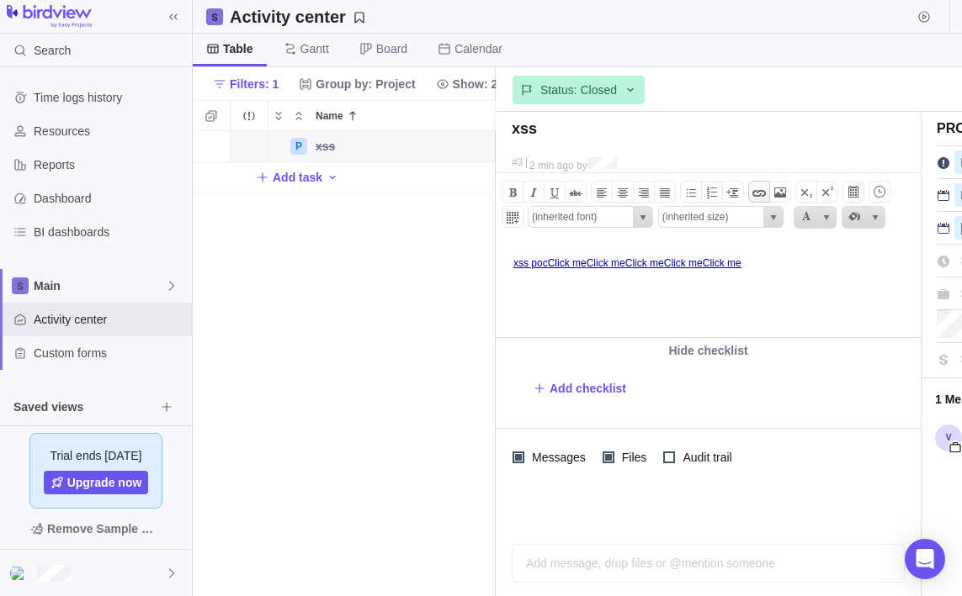
click at [760, 193] on span at bounding box center [759, 193] width 20 height 20
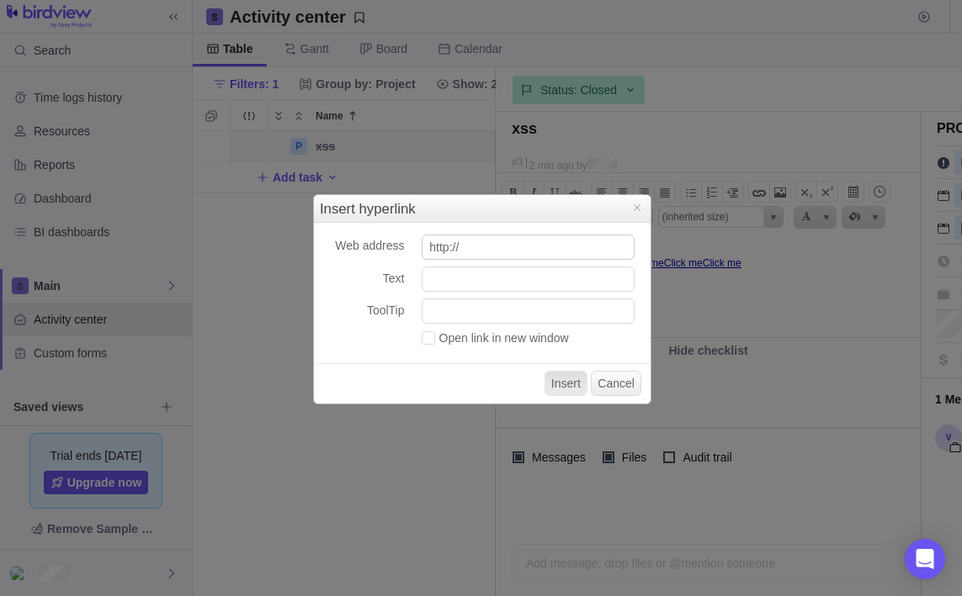
click at [553, 246] on input "http://" at bounding box center [527, 247] width 213 height 25
type input "[URL]"
click at [485, 281] on input "Text" at bounding box center [527, 279] width 213 height 25
paste input "[URL]"
type input "[URL]"
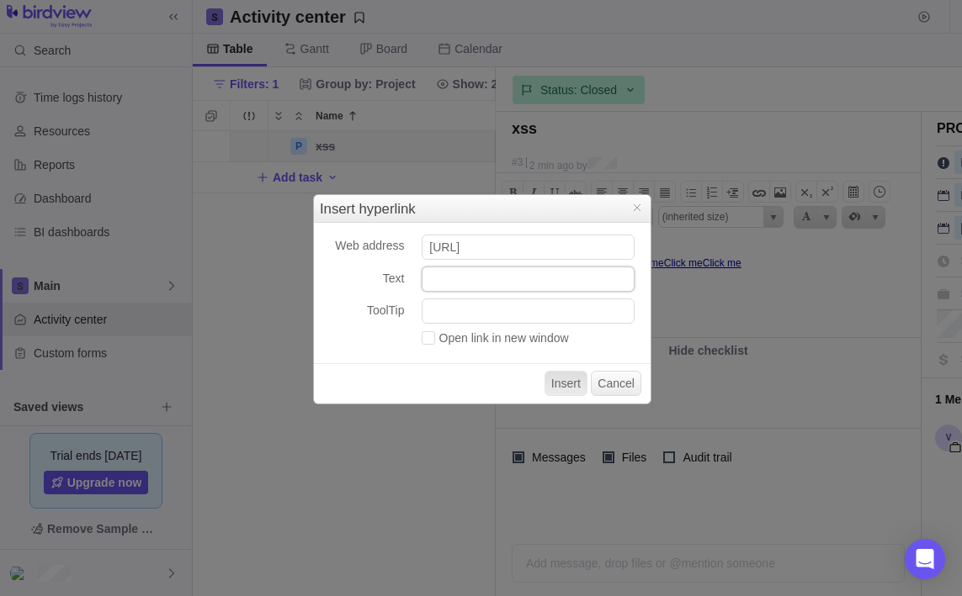
paste input "<a href="@[DOMAIN_NAME]" onmousemove="alert('Mouse moved!')">Click me</a>"
type input "<a href="@[DOMAIN_NAME]" onmousemove="alert('Mouse moved!')">Click me</a>"
click at [562, 382] on button "Insert" at bounding box center [565, 383] width 43 height 25
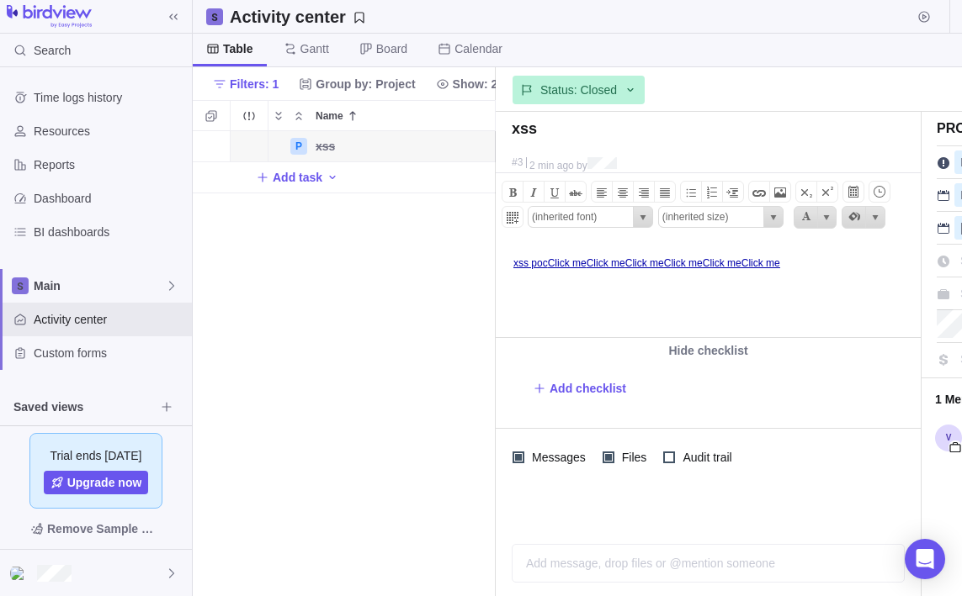
click at [739, 29] on div "Activity center New project" at bounding box center [696, 17] width 1006 height 34
click at [780, 265] on link "Click me" at bounding box center [760, 263] width 39 height 12
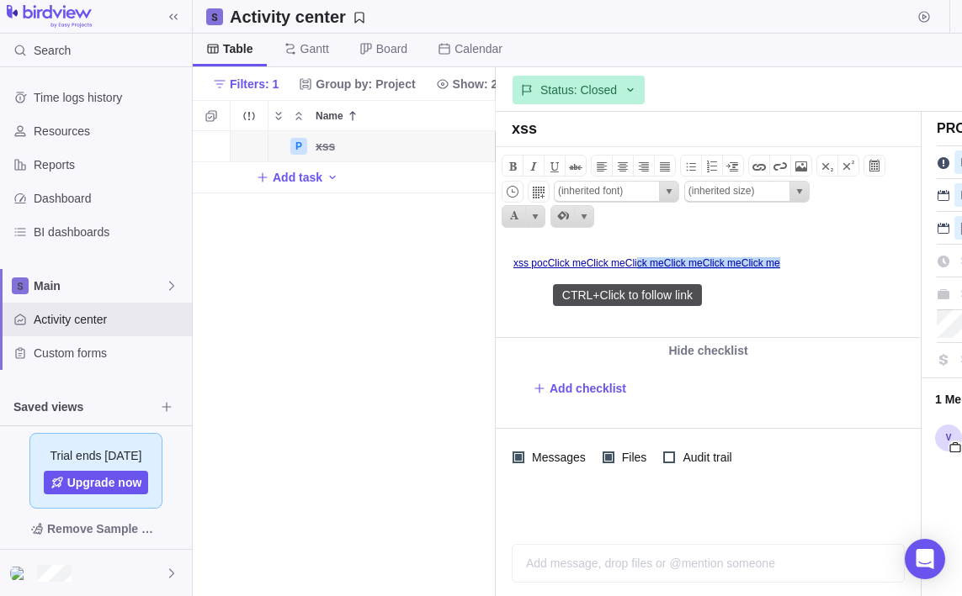
drag, startPoint x: 843, startPoint y: 266, endPoint x: 651, endPoint y: 266, distance: 191.8
click at [651, 266] on body "xss poc Click me Click me Click me Click me Click me Click me" at bounding box center [706, 255] width 421 height 28
drag, startPoint x: 732, startPoint y: 316, endPoint x: 819, endPoint y: 261, distance: 102.9
click at [732, 316] on html "xss poc Click me Click me Click me Click me Click me Click me" at bounding box center [706, 289] width 421 height 96
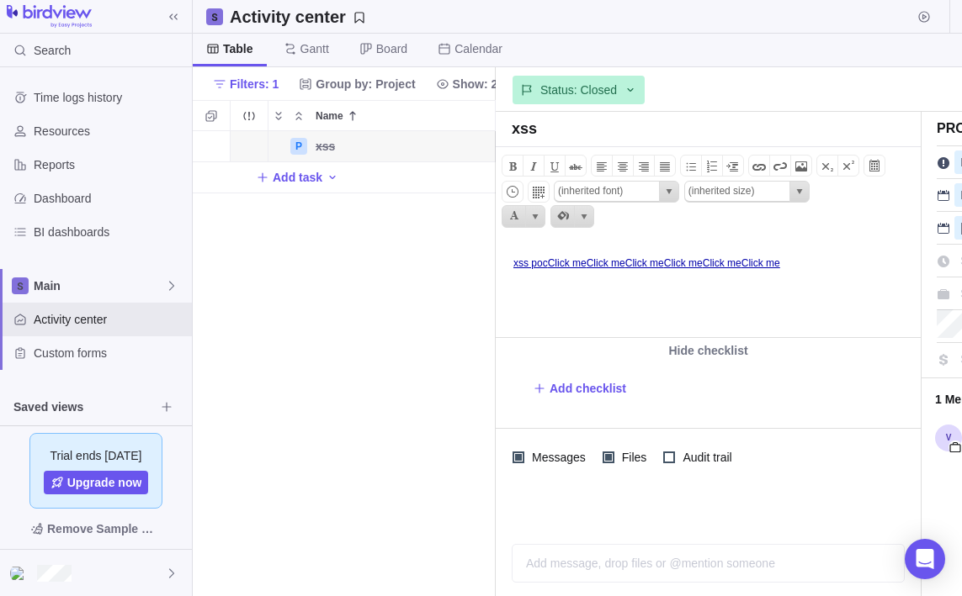
click at [875, 245] on body "xss poc Click me Click me Click me Click me Click me Click me" at bounding box center [706, 255] width 421 height 28
click at [760, 172] on span at bounding box center [759, 166] width 20 height 20
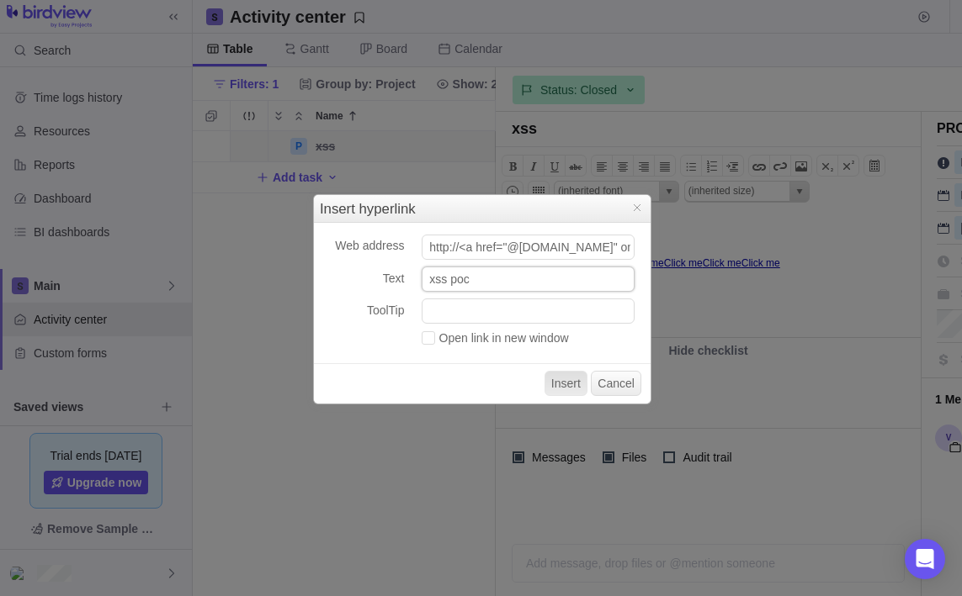
click at [533, 282] on input "xss poc" at bounding box center [527, 279] width 213 height 25
paste input "<img src=x onerror=alert('XSS');>"
type input "<img src=x onerror=alert('XSS');>"
click at [562, 381] on button "Insert" at bounding box center [565, 383] width 43 height 25
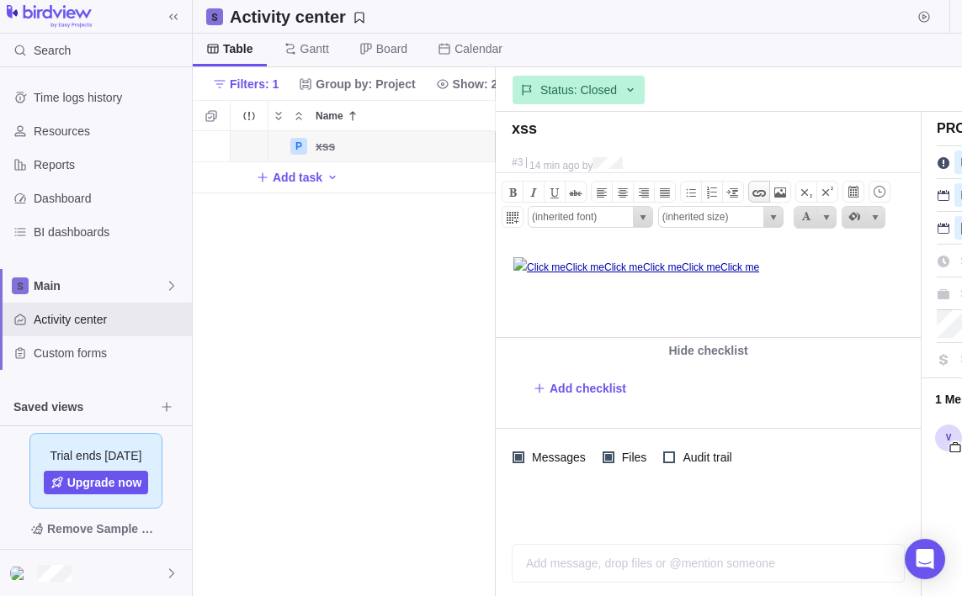
click at [755, 197] on span at bounding box center [759, 193] width 20 height 20
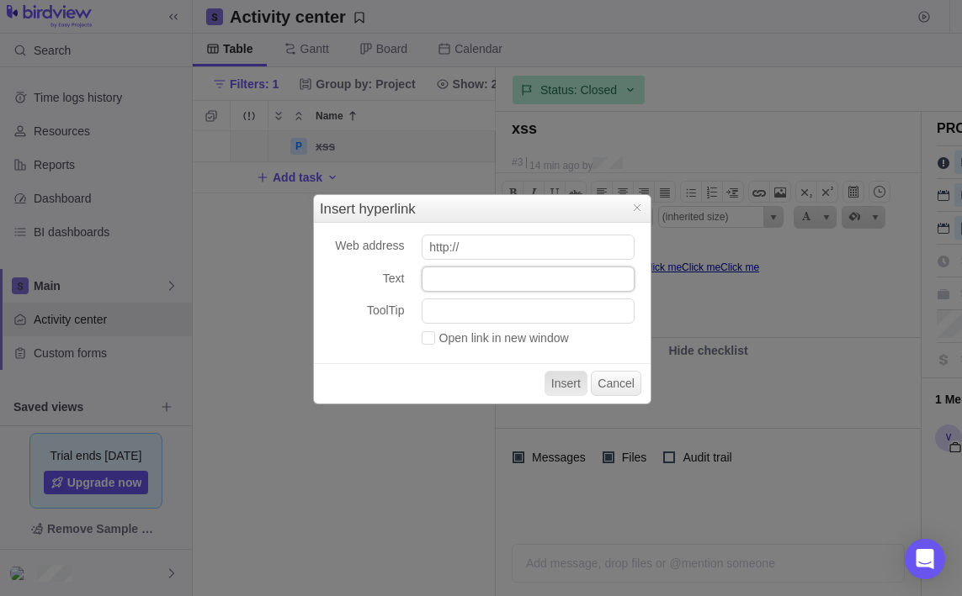
click at [475, 280] on input "Text" at bounding box center [527, 279] width 213 height 25
paste input "<img src=x onerror=alert('XSS');>"
type input "<img src=x onerror=alert('XSS');>"
click at [489, 246] on input "http://" at bounding box center [527, 247] width 213 height 25
paste input "[DOMAIN_NAME]"
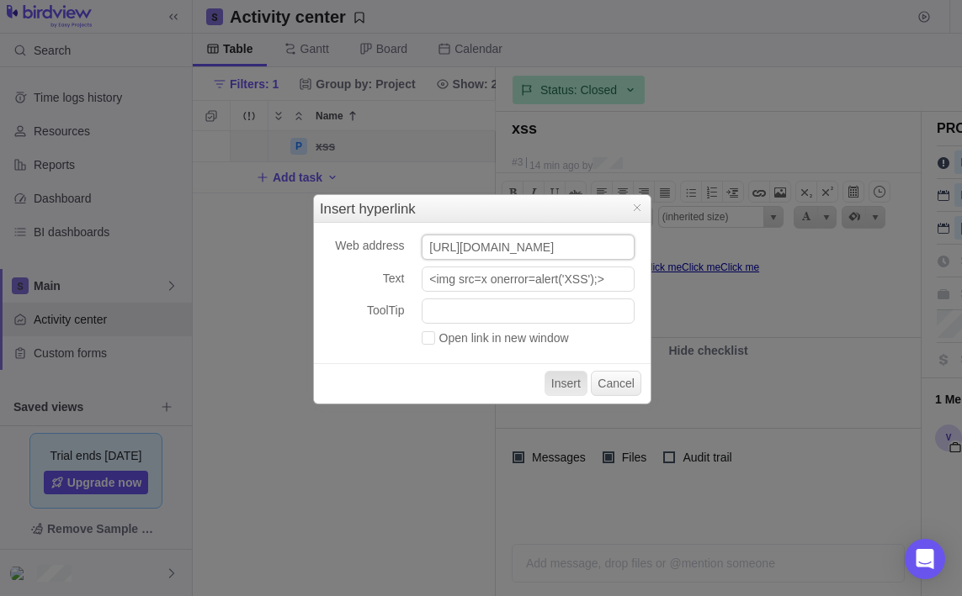
scroll to position [0, 108]
type input "[URL][DOMAIN_NAME]"
click at [492, 280] on input "<img src=x onerror=alert('XSS');>" at bounding box center [527, 279] width 213 height 25
paste input "[DOMAIN_NAME]"
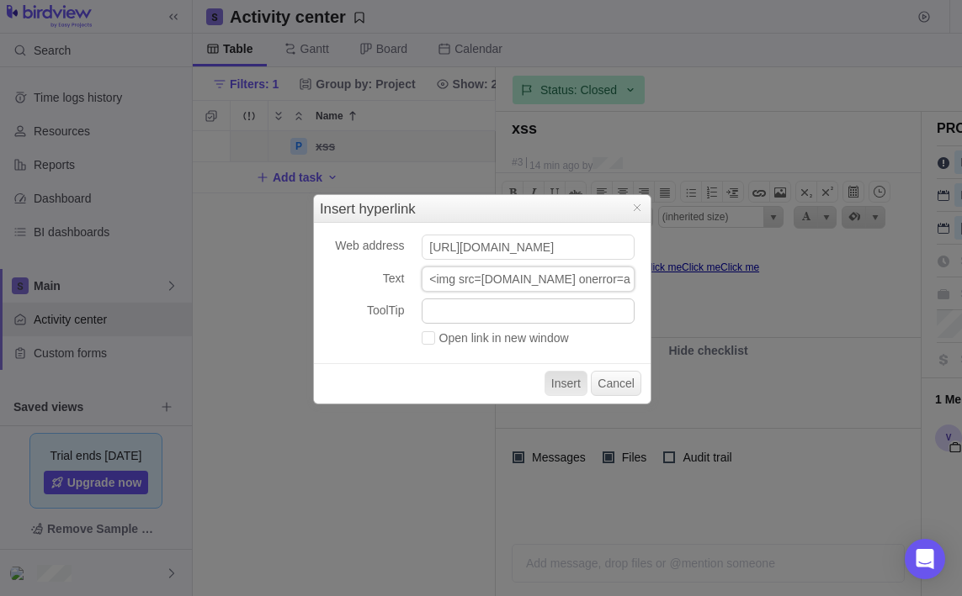
scroll to position [0, 134]
type input "<img src=[DOMAIN_NAME] onerror=alert('XSS');>"
click at [572, 389] on button "Insert" at bounding box center [565, 383] width 43 height 25
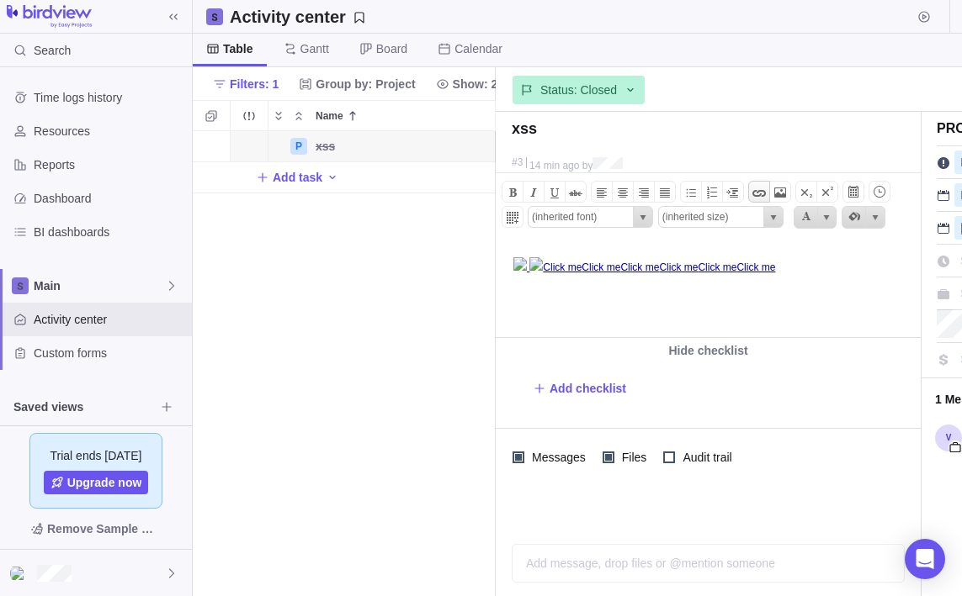
click at [759, 193] on span at bounding box center [759, 193] width 20 height 20
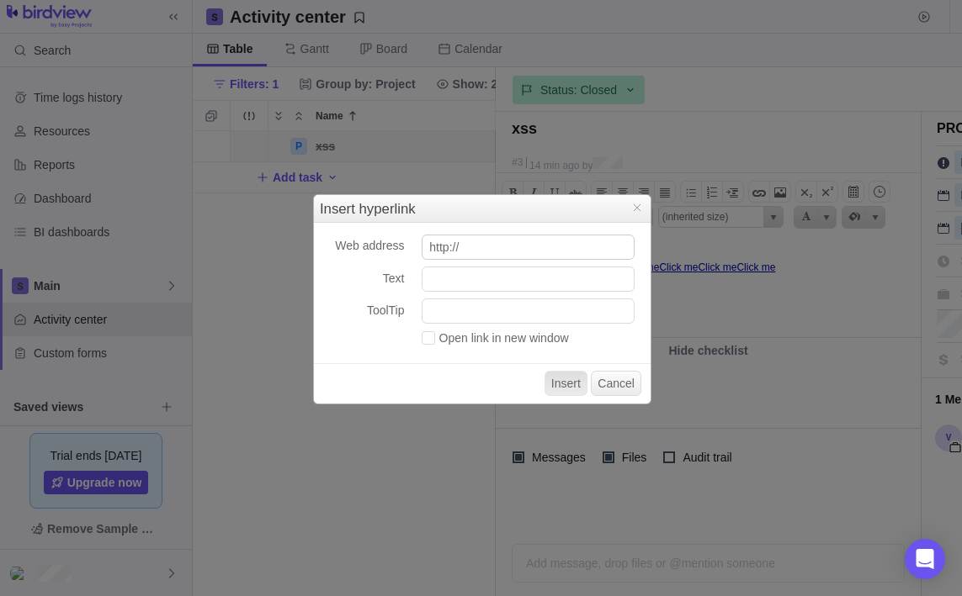
click at [525, 241] on input "http://" at bounding box center [527, 247] width 213 height 25
click at [555, 252] on input "https://" at bounding box center [527, 247] width 213 height 25
type input "https://"
click at [554, 285] on input "Text" at bounding box center [527, 279] width 213 height 25
paste input "[DOMAIN_NAME]"
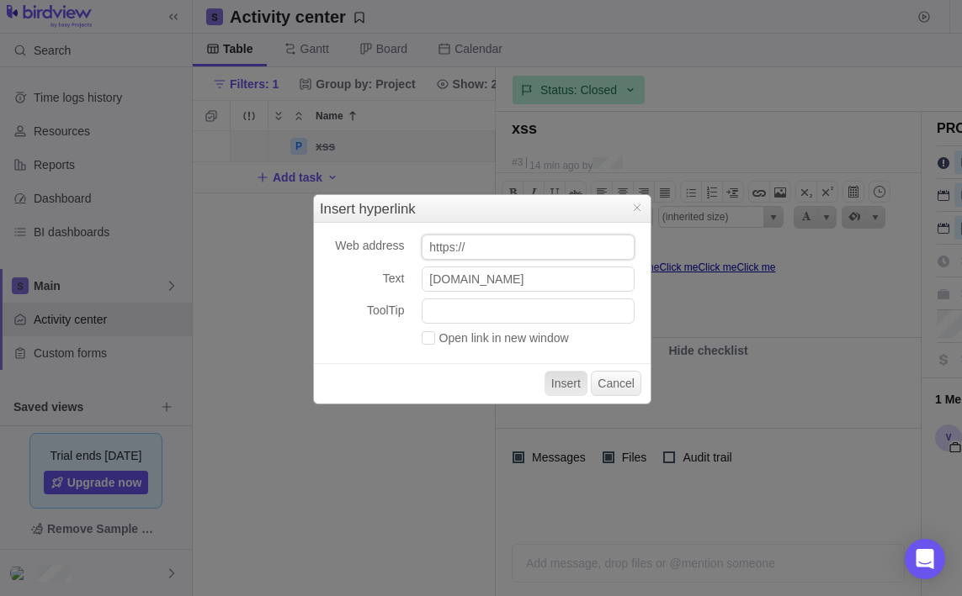
drag, startPoint x: 450, startPoint y: 245, endPoint x: 400, endPoint y: 239, distance: 50.8
click at [400, 239] on div "Web address https:// Text [DOMAIN_NAME] ToolTip Open link in new window Insert …" at bounding box center [482, 313] width 336 height 181
click at [426, 279] on input "[DOMAIN_NAME]" at bounding box center [527, 279] width 213 height 25
paste input "ttps://"
drag, startPoint x: 467, startPoint y: 280, endPoint x: 573, endPoint y: 281, distance: 106.0
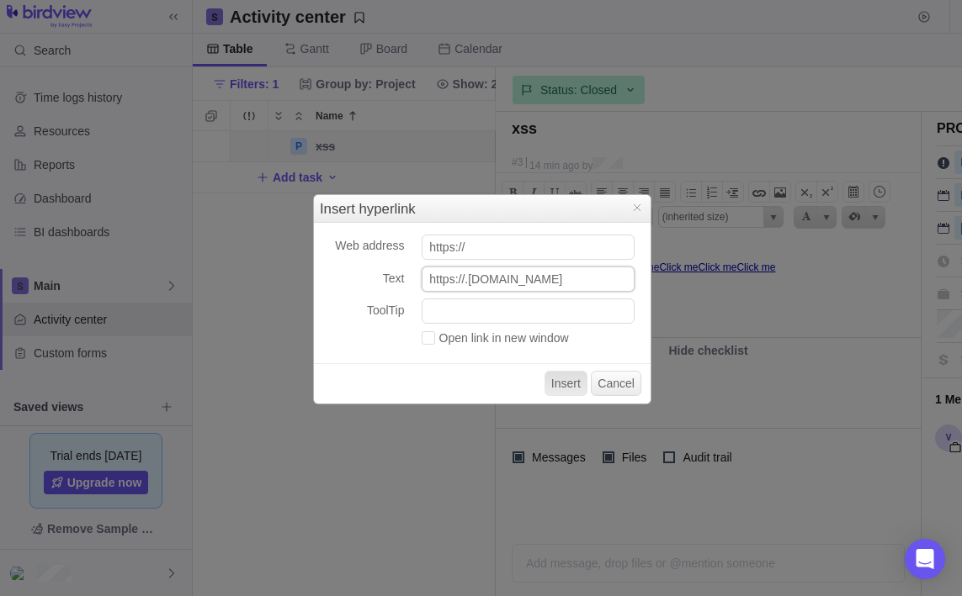
click at [573, 281] on input "https://.[DOMAIN_NAME]" at bounding box center [527, 279] width 213 height 25
click at [509, 284] on input "https://.[DOMAIN_NAME]" at bounding box center [527, 279] width 213 height 25
drag, startPoint x: 469, startPoint y: 280, endPoint x: 597, endPoint y: 298, distance: 129.9
click at [597, 298] on div "https://.[DOMAIN_NAME]" at bounding box center [532, 283] width 222 height 32
paste input "oga5w5lxsry8kyc9vgj0wzskjqae52u.o"
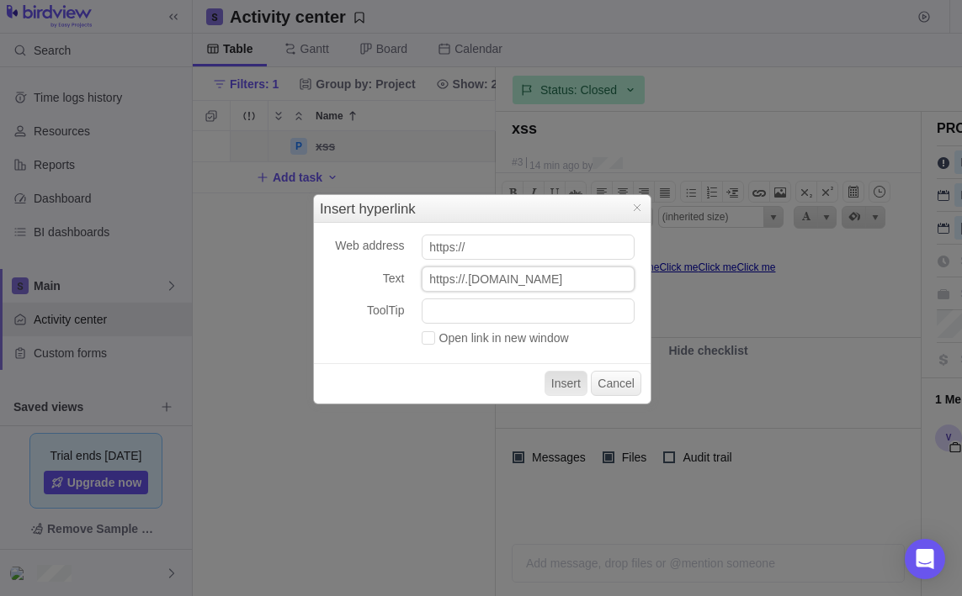
scroll to position [0, 109]
type input "https://.[DOMAIN_NAME]"
click at [557, 377] on button "Insert" at bounding box center [565, 383] width 43 height 25
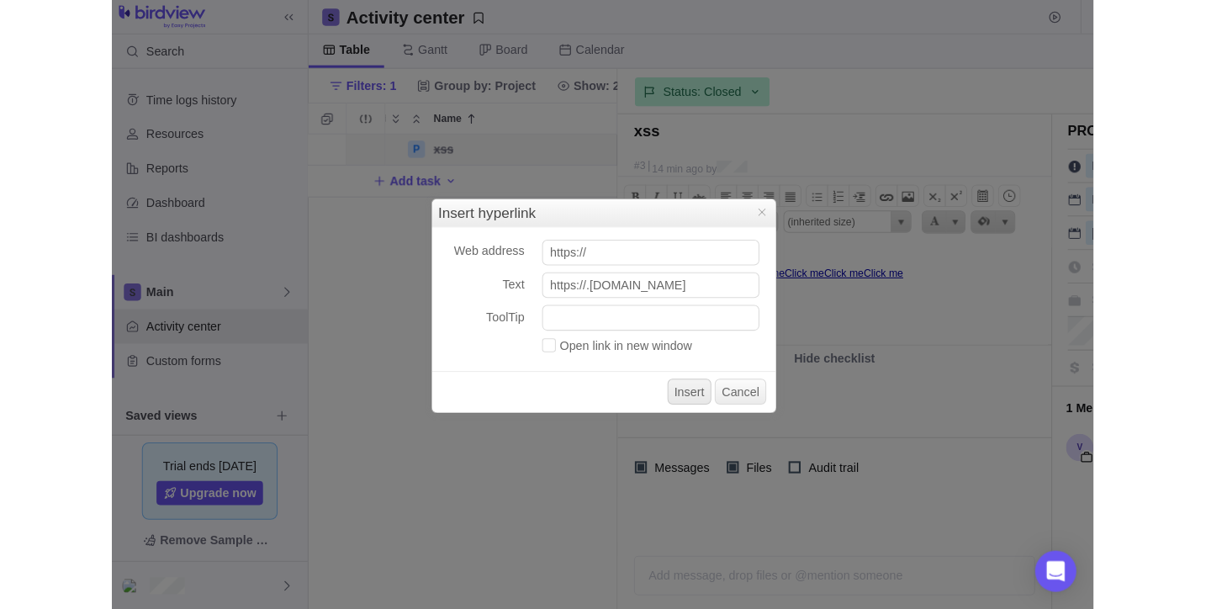
scroll to position [0, 0]
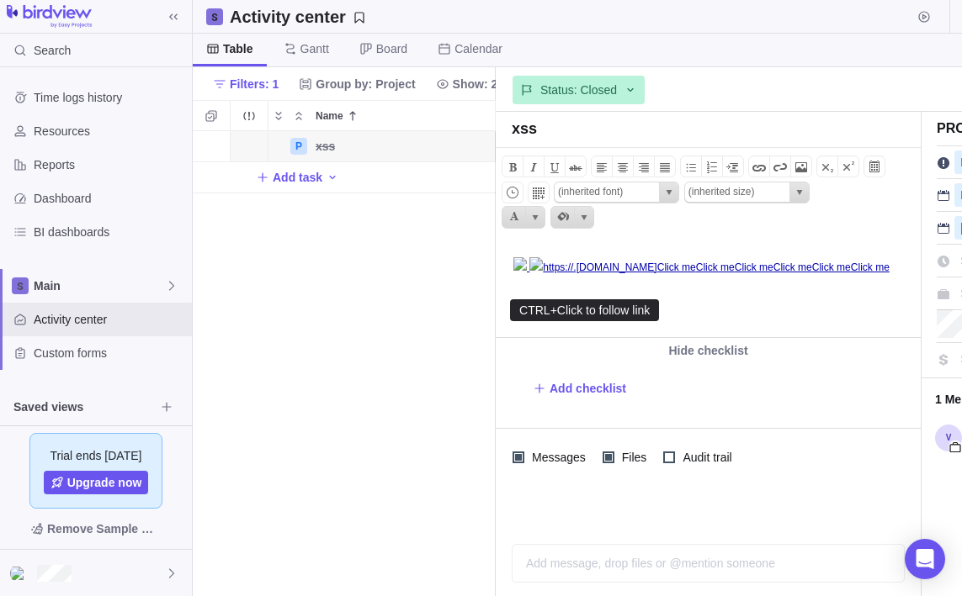
click at [543, 273] on link "https://.[DOMAIN_NAME]" at bounding box center [600, 268] width 114 height 12
click at [628, 241] on div "Bold Italic Underline Strikethrough Align text left Center text Align text righ…" at bounding box center [707, 195] width 425 height 94
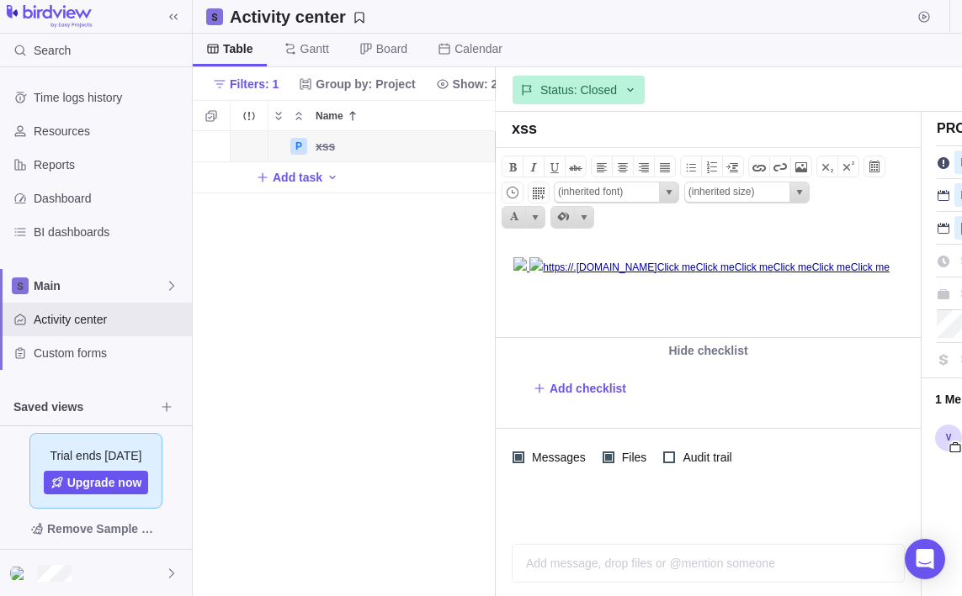
click at [579, 255] on body "https://.[DOMAIN_NAME] ﻿﻿ Click me Click me Click me Click me Click me Click me" at bounding box center [706, 257] width 421 height 32
drag, startPoint x: 53, startPoint y: 38, endPoint x: 607, endPoint y: 2, distance: 555.6
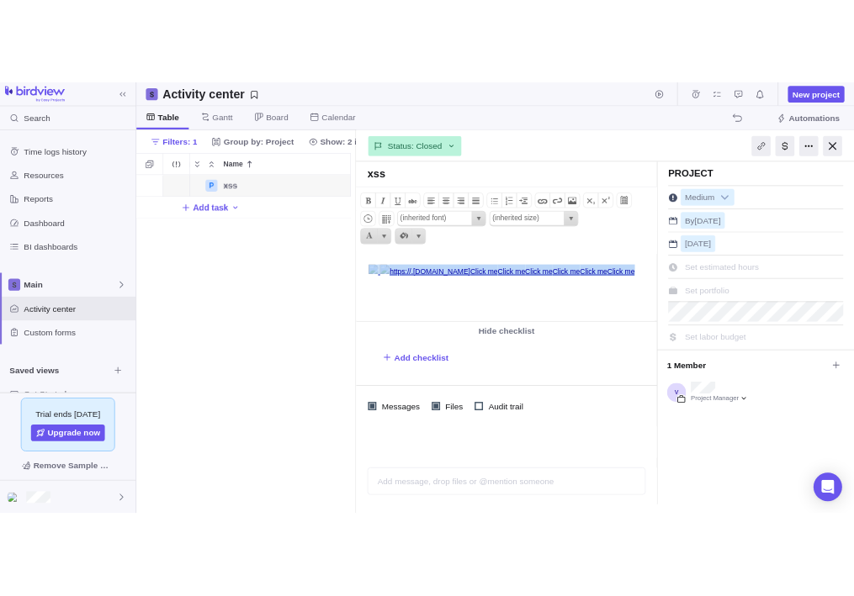
scroll to position [0, 761]
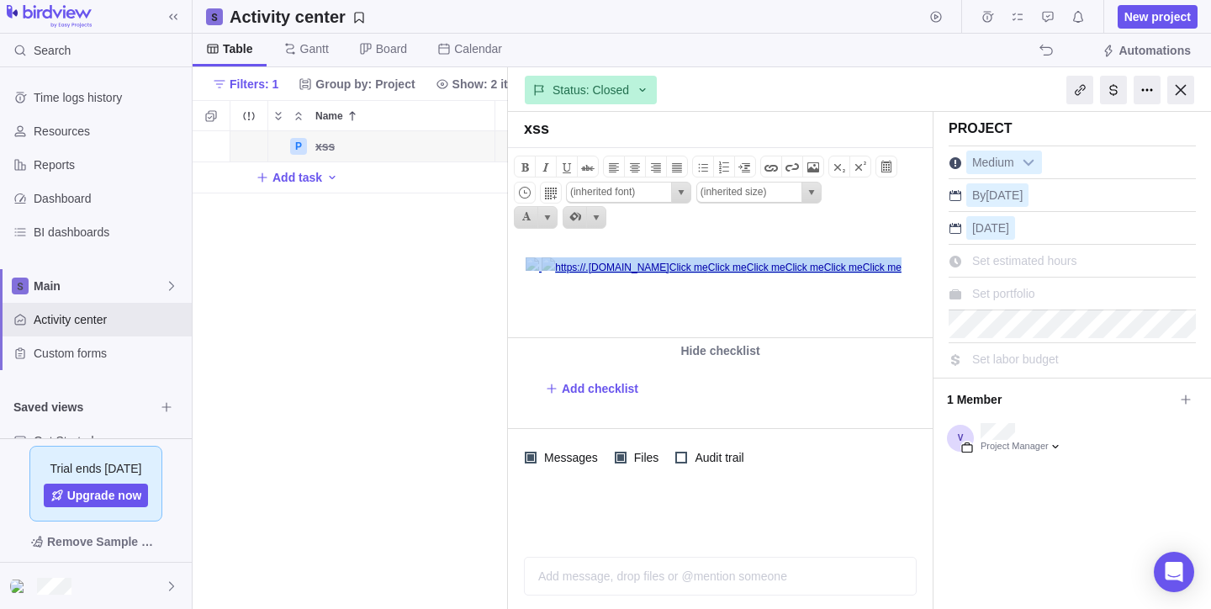
click at [748, 318] on html "https://.[DOMAIN_NAME] ﻿﻿ Click me Click me Click me Click me Click me Click me" at bounding box center [719, 289] width 421 height 96
click at [748, 302] on html "https://.[DOMAIN_NAME] ﻿﻿ Click me Click me Click me Click me Click me Click me" at bounding box center [719, 289] width 421 height 96
click at [748, 304] on html "https://.[DOMAIN_NAME] ﻿﻿ Click me Click me Click me Click me Click me Click me" at bounding box center [719, 289] width 421 height 96
click at [671, 215] on ul "Bold Italic Underline Strikethrough Align text left Center text Align text righ…" at bounding box center [720, 192] width 413 height 76
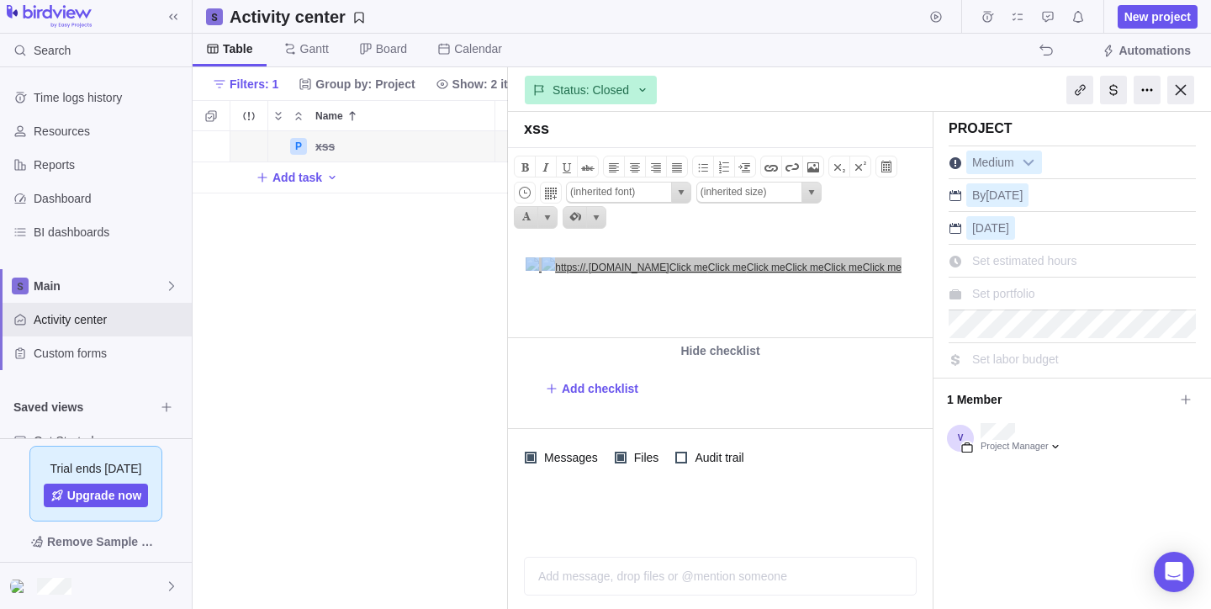
click at [702, 377] on div "Add checklist" at bounding box center [730, 389] width 371 height 30
click at [615, 246] on body "https://.[DOMAIN_NAME] Click me Click me Click me Click me Click me Click me" at bounding box center [719, 257] width 421 height 32
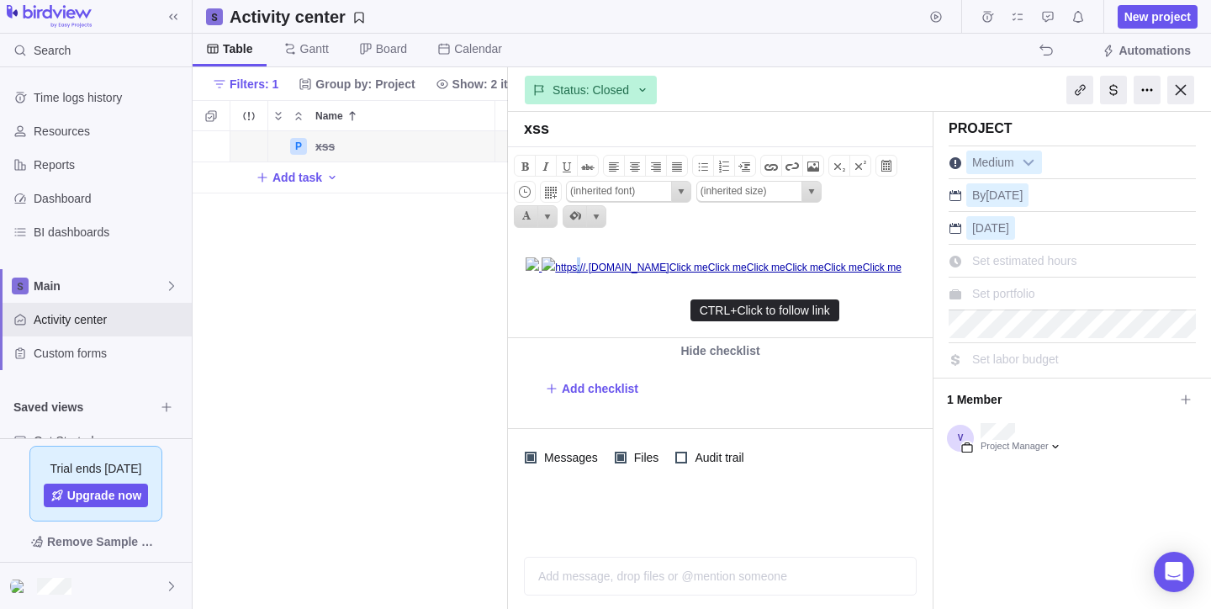
drag, startPoint x: 815, startPoint y: 283, endPoint x: 872, endPoint y: 276, distance: 57.6
click at [509, 241] on html "https://.[DOMAIN_NAME] Click me Click me Click me Click me Click me Click me" at bounding box center [719, 289] width 421 height 96
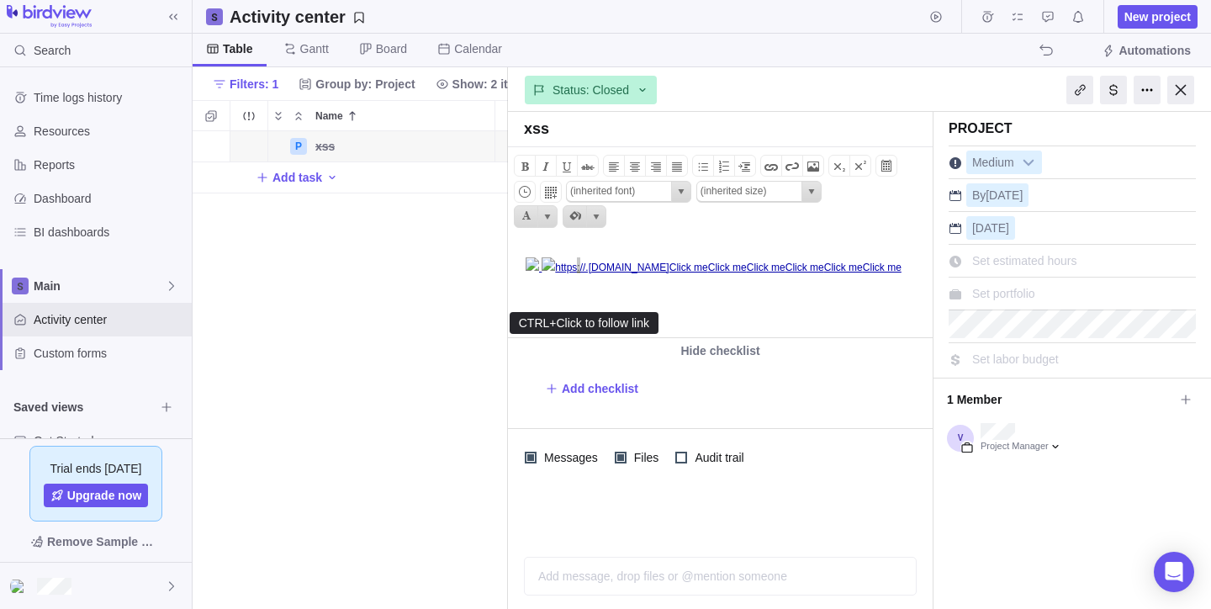
click at [509, 241] on html "https://.[DOMAIN_NAME] Click me Click me Click me Click me Click me Click me" at bounding box center [719, 289] width 421 height 96
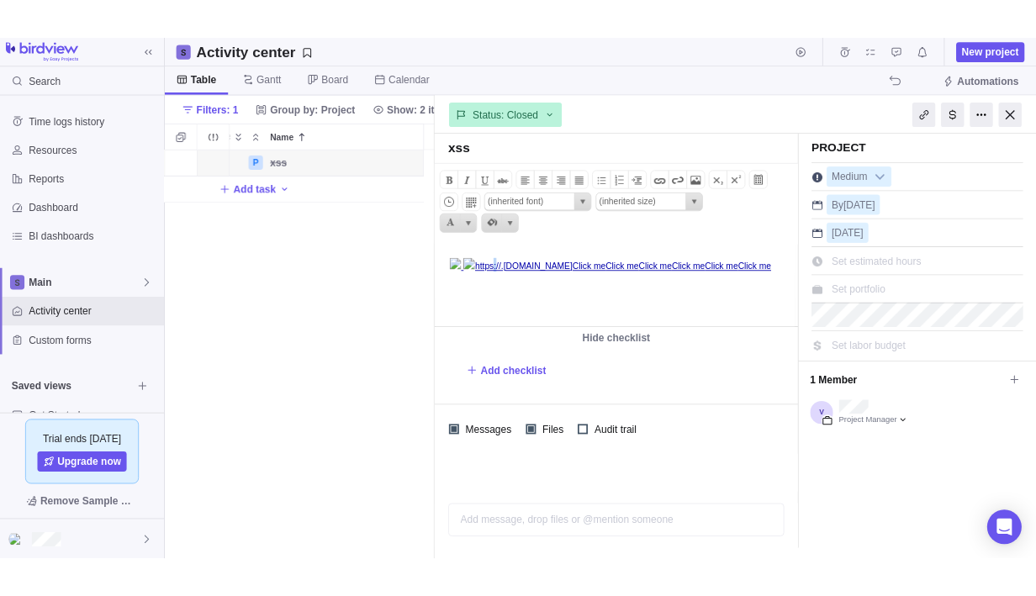
scroll to position [453, 290]
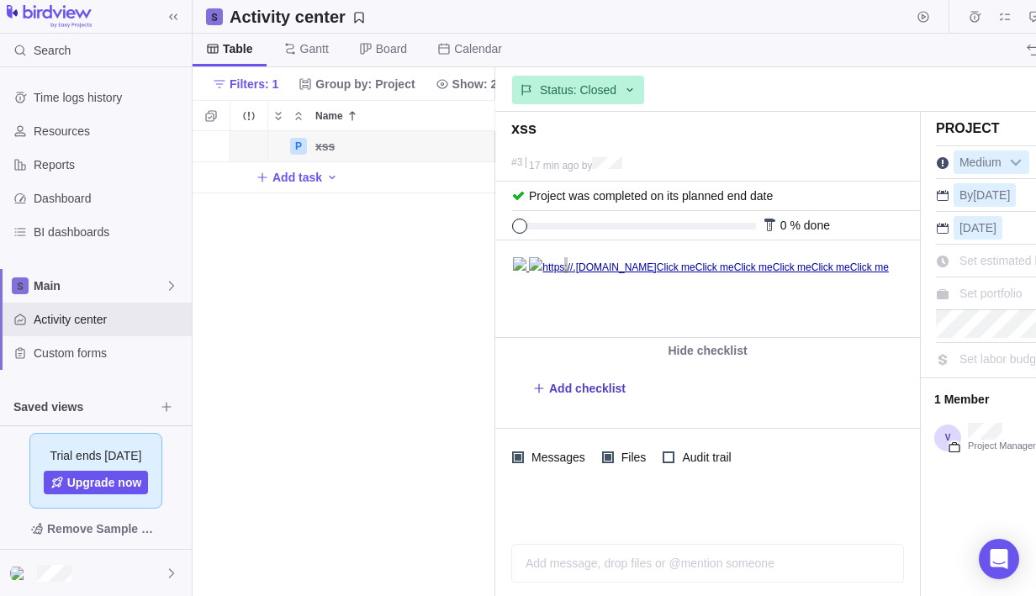
click at [616, 385] on span "Add checklist" at bounding box center [587, 388] width 77 height 17
type textarea "x"
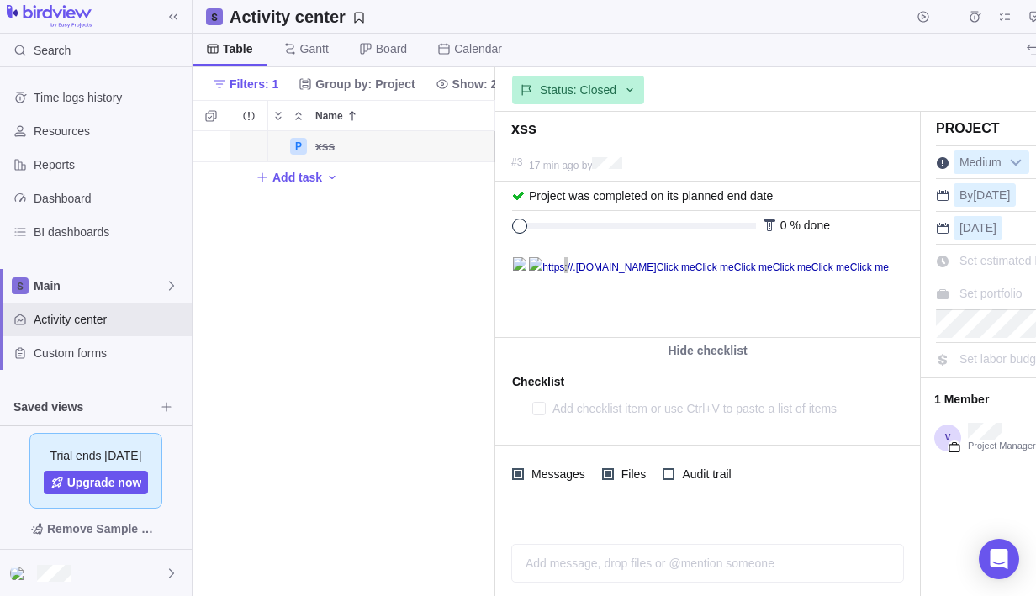
click at [591, 411] on textarea at bounding box center [711, 409] width 317 height 24
click at [731, 311] on html "https://.[DOMAIN_NAME] Click me Click me Click me Click me Click me Click me" at bounding box center [706, 289] width 421 height 96
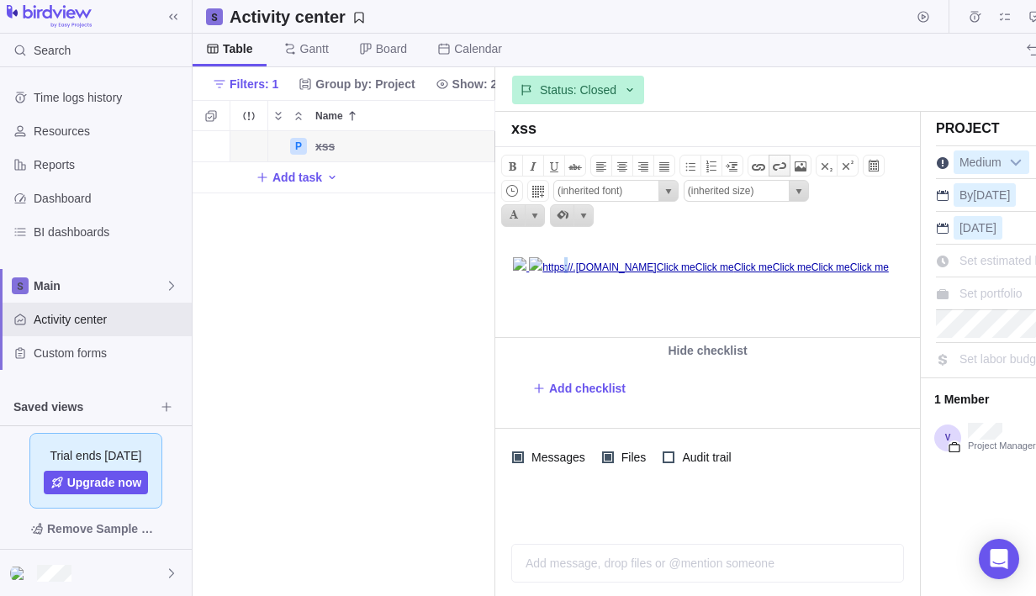
click at [786, 168] on span at bounding box center [780, 166] width 20 height 20
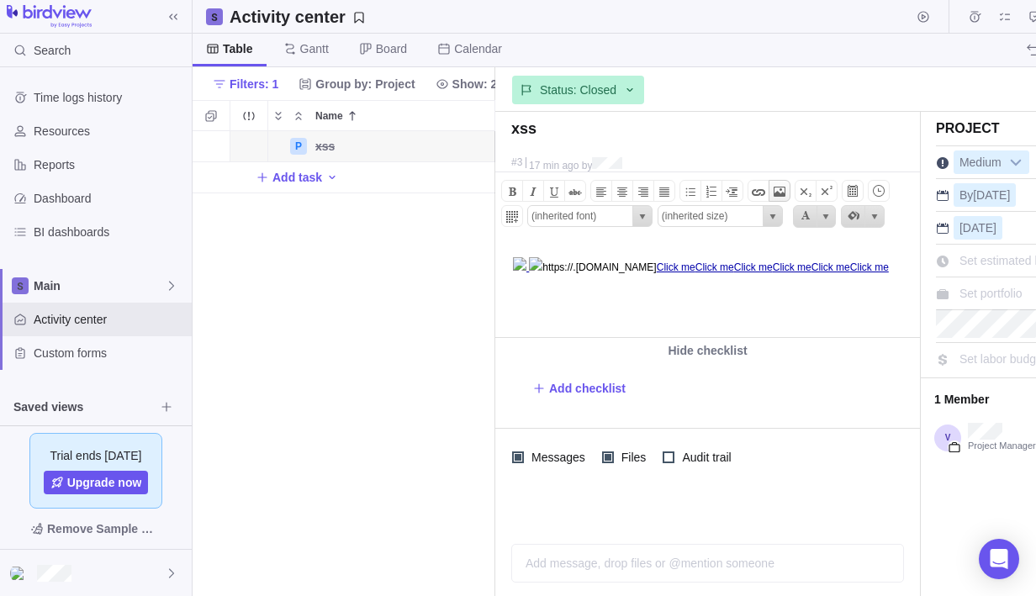
click at [780, 201] on span at bounding box center [780, 192] width 20 height 20
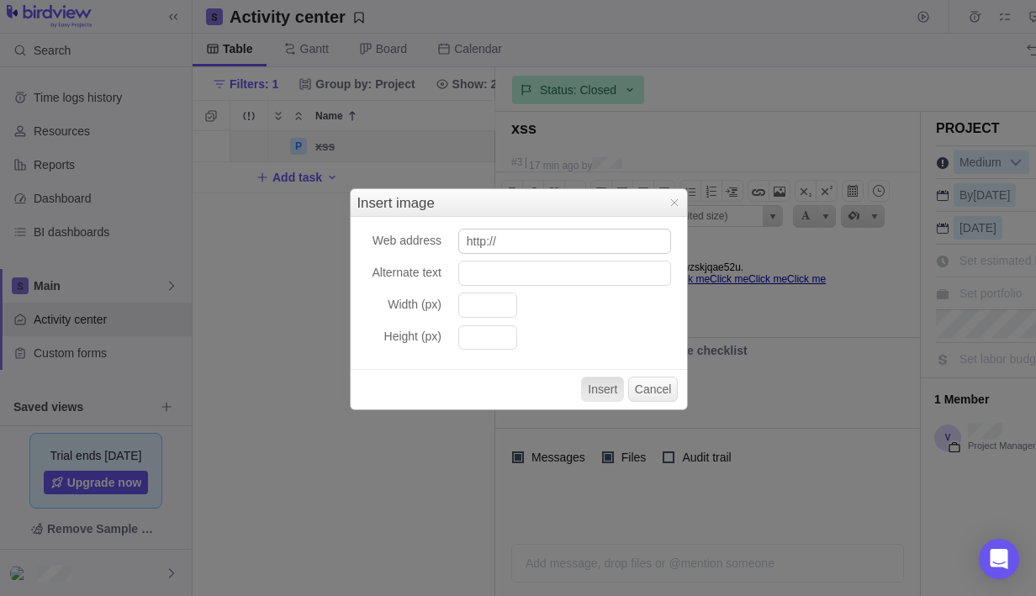
click at [627, 248] on input "http://" at bounding box center [564, 241] width 213 height 25
type input "[URL][DOMAIN_NAME]"
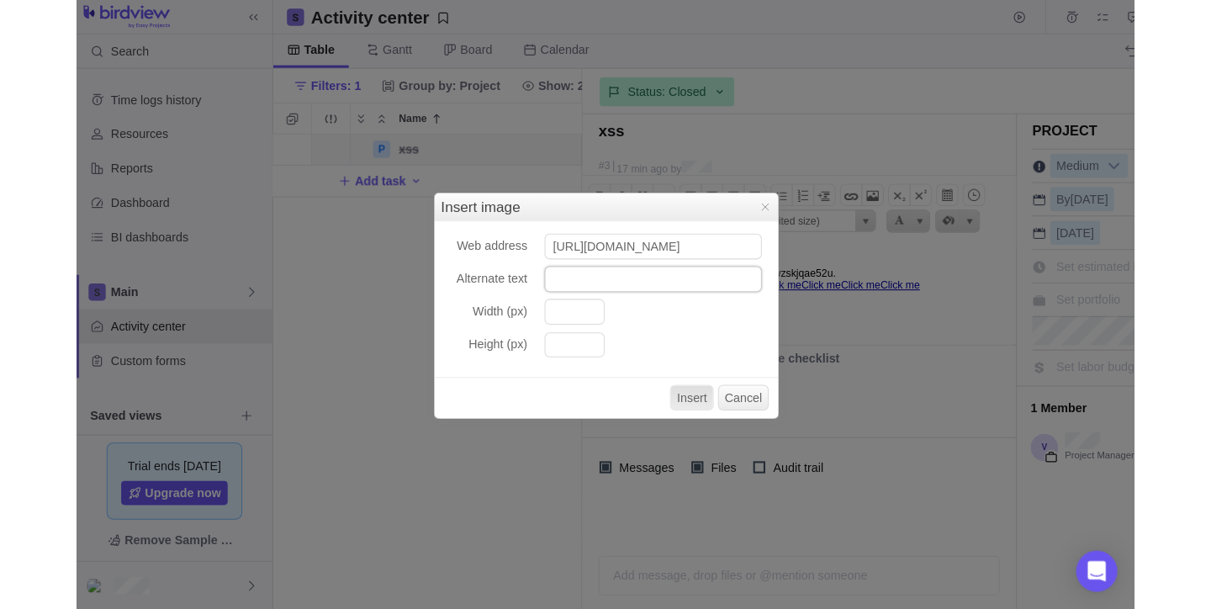
scroll to position [0, 0]
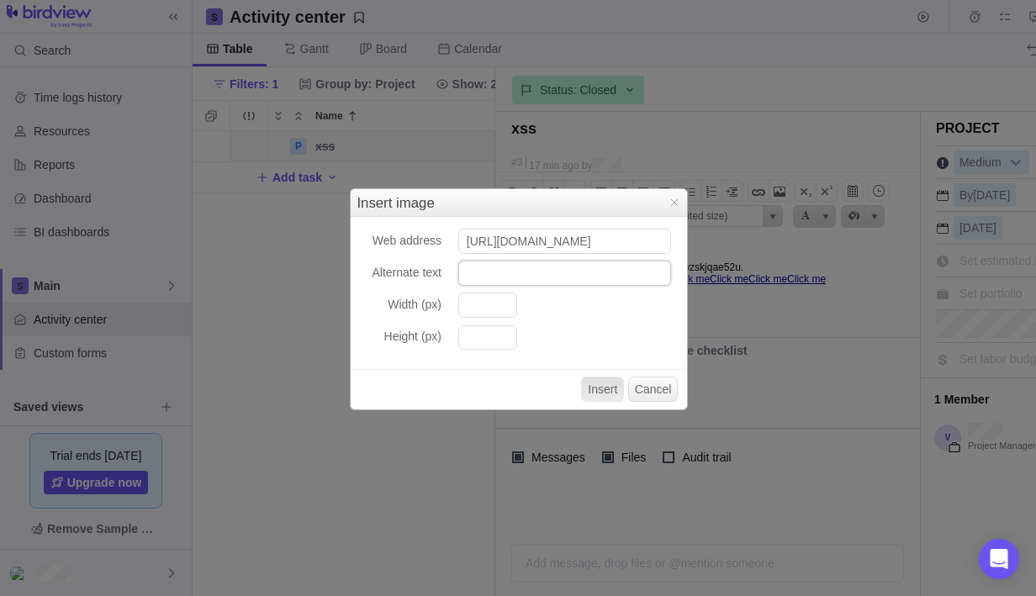
click at [612, 264] on input "Alternate text" at bounding box center [564, 273] width 213 height 25
type input "dssfasdfadsf"
click at [507, 314] on input "Width (px)" at bounding box center [487, 305] width 59 height 25
type input "100"
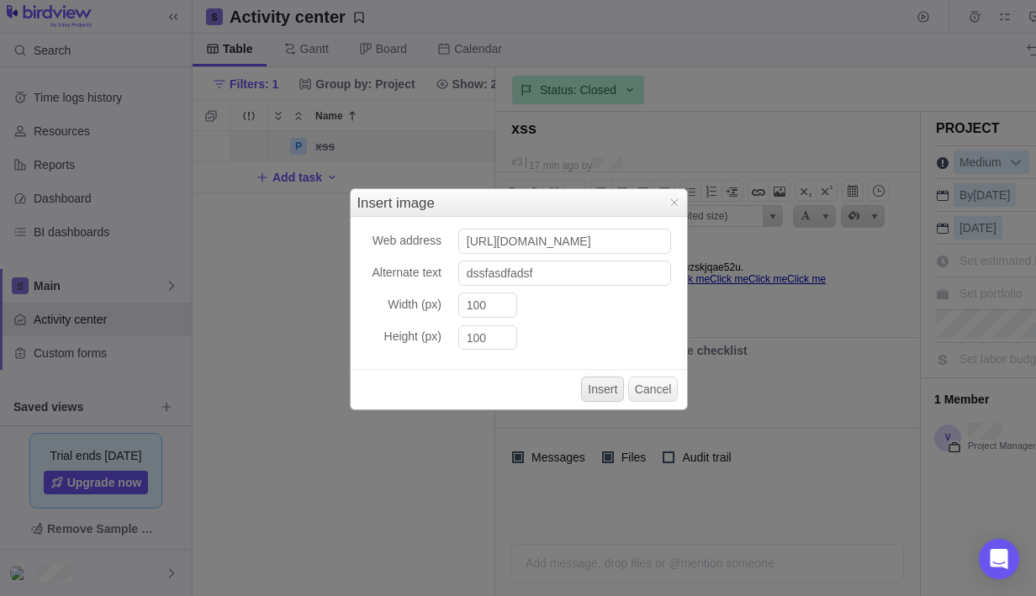
click at [582, 382] on button "Insert" at bounding box center [602, 389] width 43 height 25
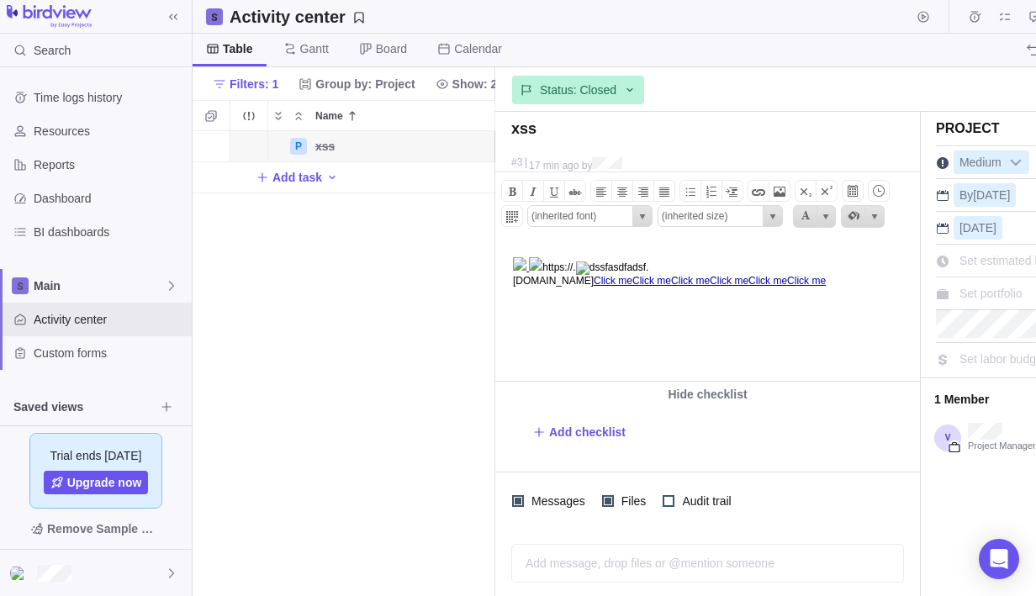
click at [596, 266] on img at bounding box center [611, 268] width 70 height 13
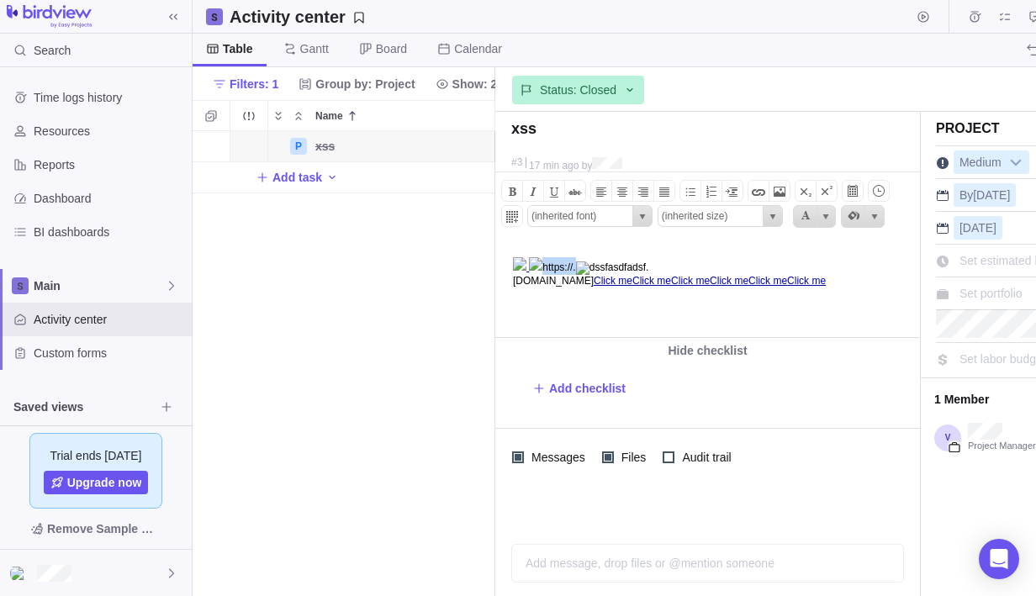
click at [596, 266] on img at bounding box center [611, 268] width 70 height 13
click at [683, 255] on body "https://. .[DOMAIN_NAME] Click me Click me Click me Click me Click me Click me" at bounding box center [706, 263] width 421 height 45
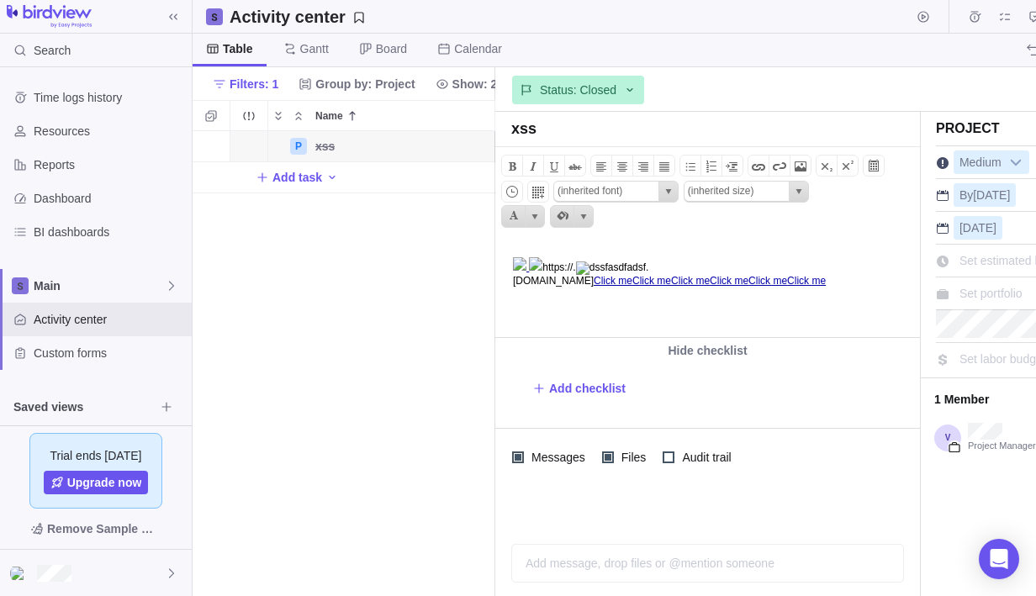
drag, startPoint x: 98, startPoint y: 24, endPoint x: 478, endPoint y: 6, distance: 380.7
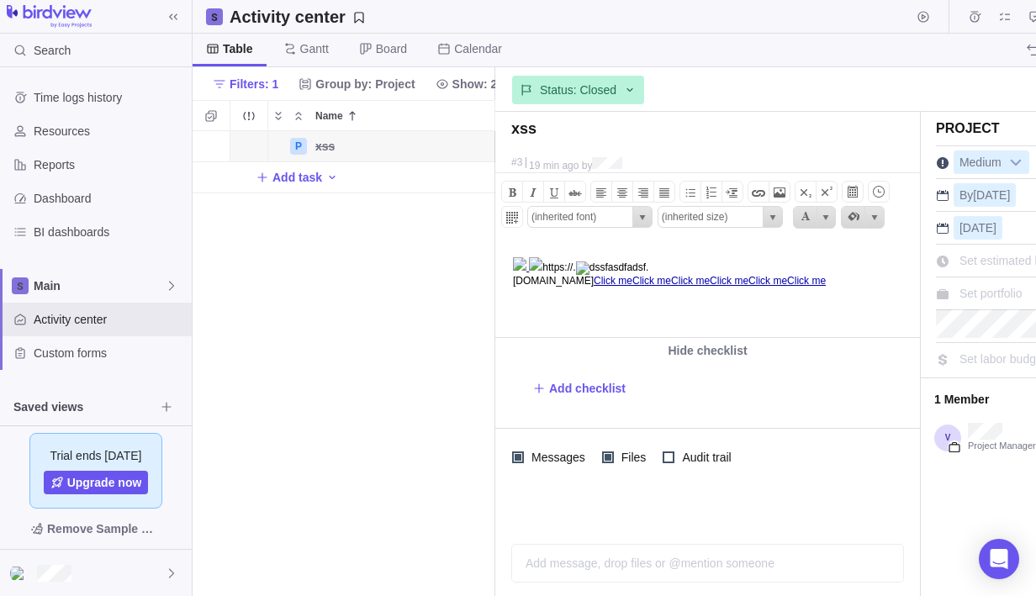
click at [638, 257] on body "https://. .[DOMAIN_NAME] Click me Click me Click me Click me Click me Click me" at bounding box center [706, 263] width 421 height 45
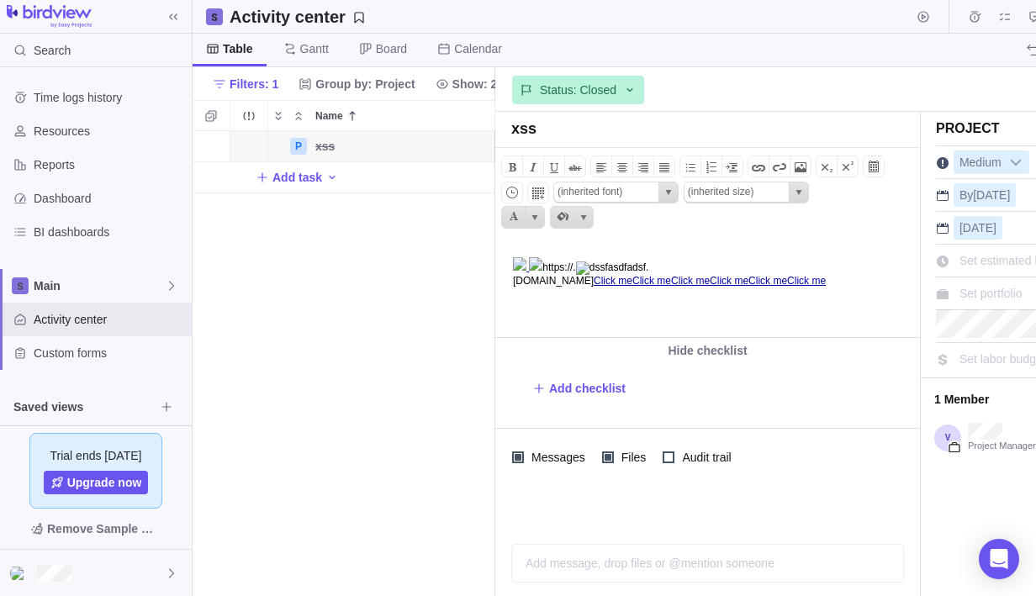
click at [711, 254] on body "https://. .[DOMAIN_NAME] Click me Click me Click me Click me Click me Click me" at bounding box center [706, 263] width 421 height 45
click at [792, 172] on span at bounding box center [801, 167] width 20 height 20
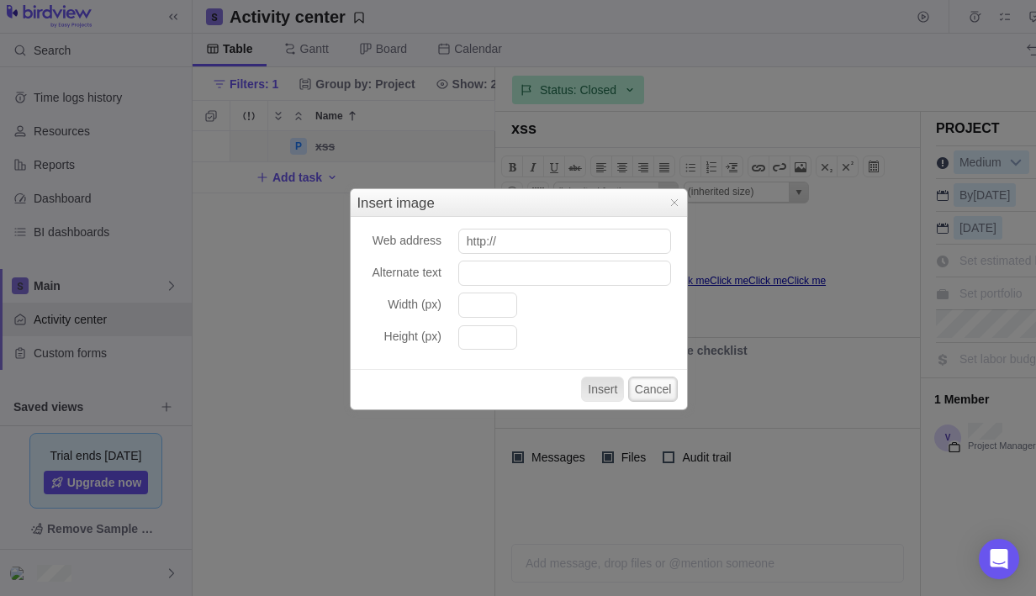
click at [649, 388] on button "Cancel" at bounding box center [653, 389] width 50 height 25
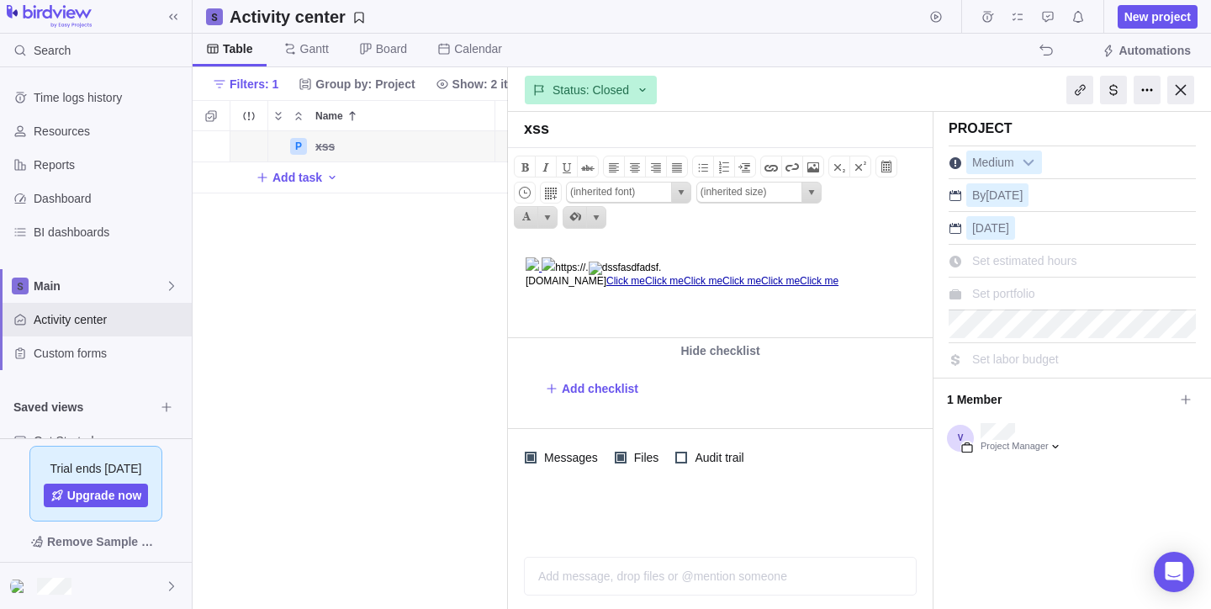
click at [576, 570] on div "Add message, drop files or @mention someone AI" at bounding box center [720, 576] width 393 height 39
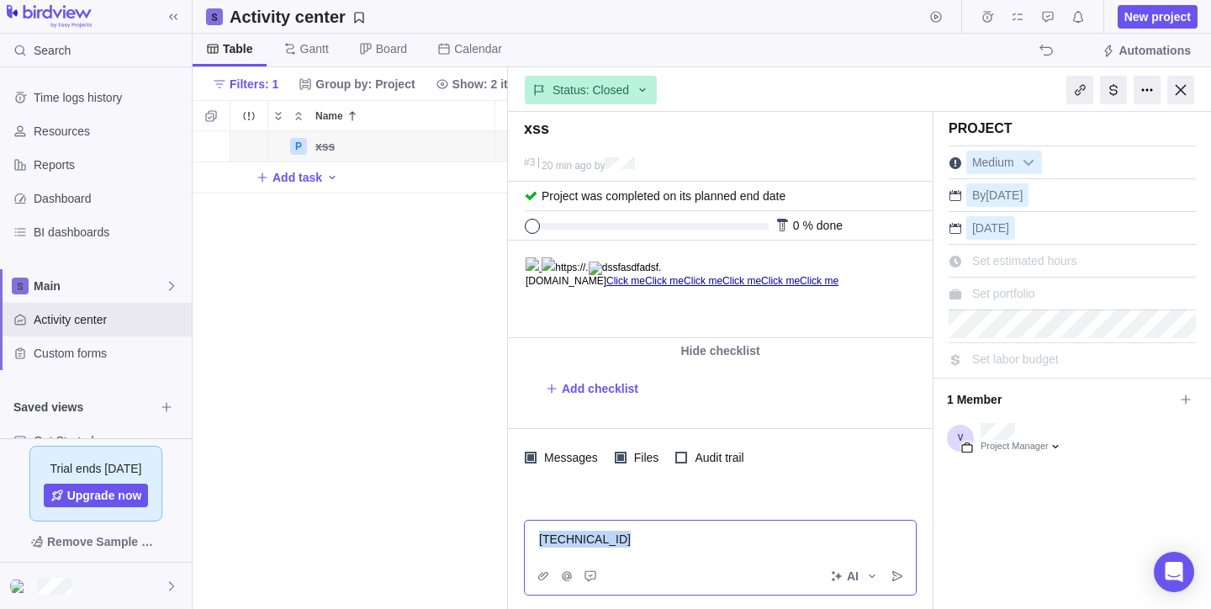
drag, startPoint x: 619, startPoint y: 546, endPoint x: 467, endPoint y: 543, distance: 152.3
click at [467, 543] on div "Activity center New project Table [PERSON_NAME] Board Calendar Automations Filt…" at bounding box center [702, 304] width 1019 height 609
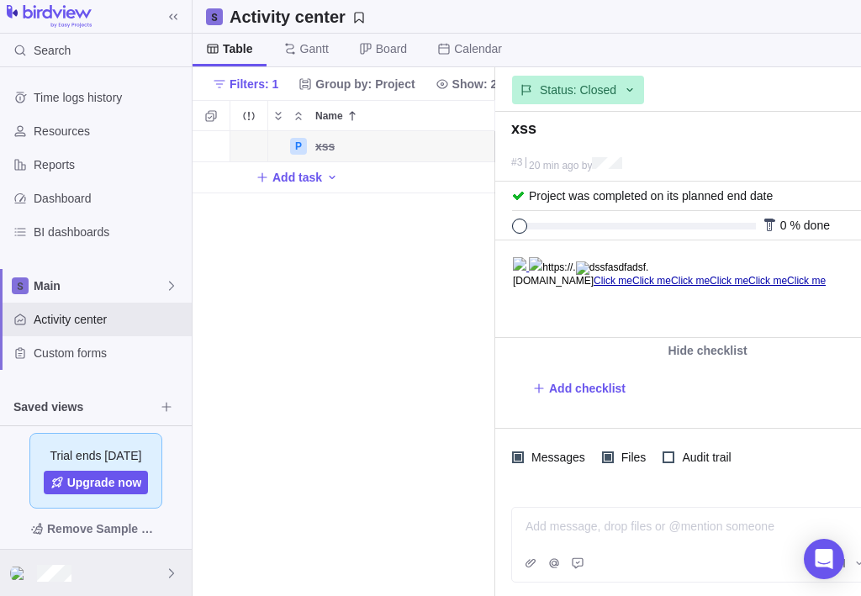
click at [159, 577] on div at bounding box center [96, 573] width 192 height 46
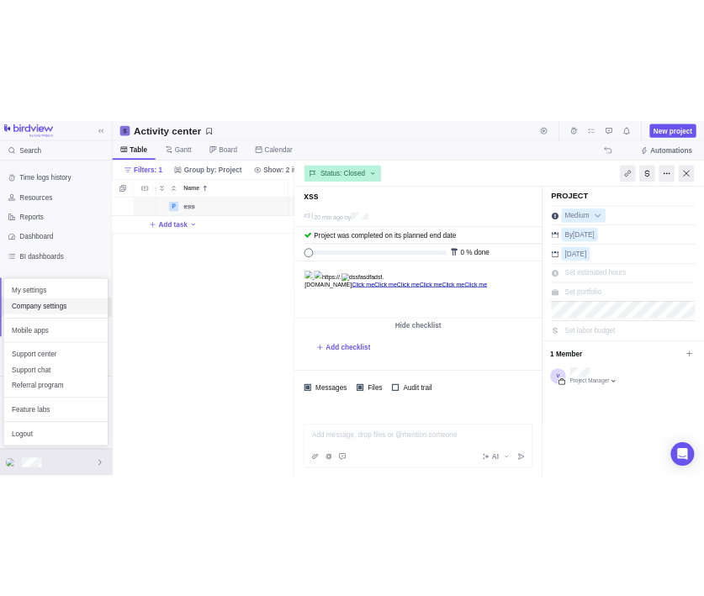
scroll to position [465, 303]
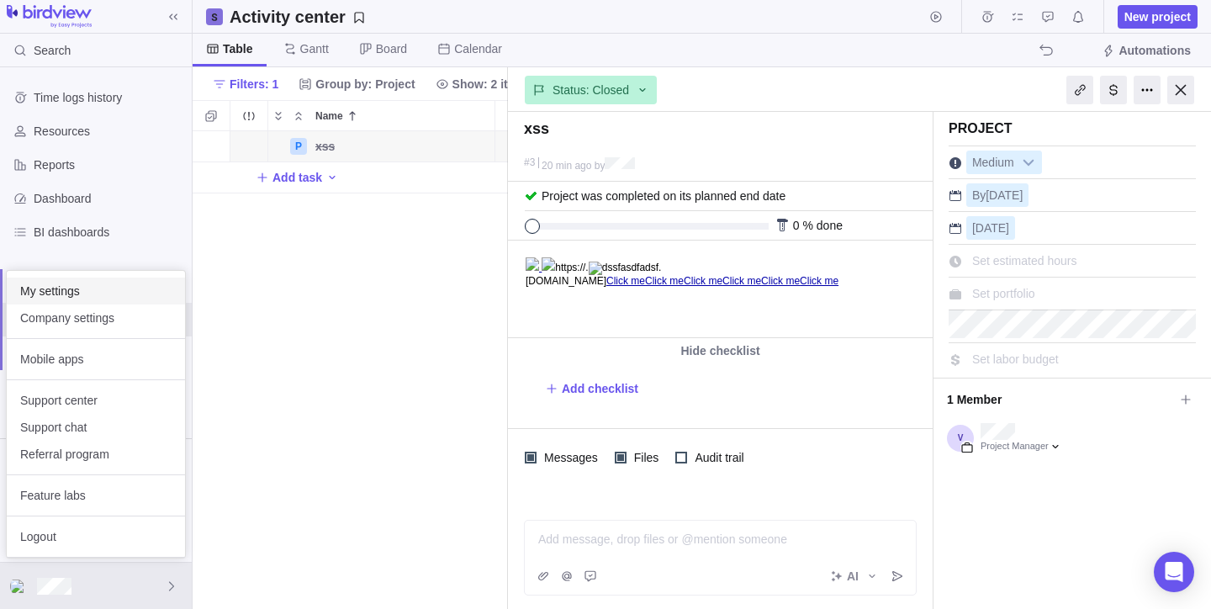
click at [72, 298] on span "My settings" at bounding box center [95, 291] width 151 height 17
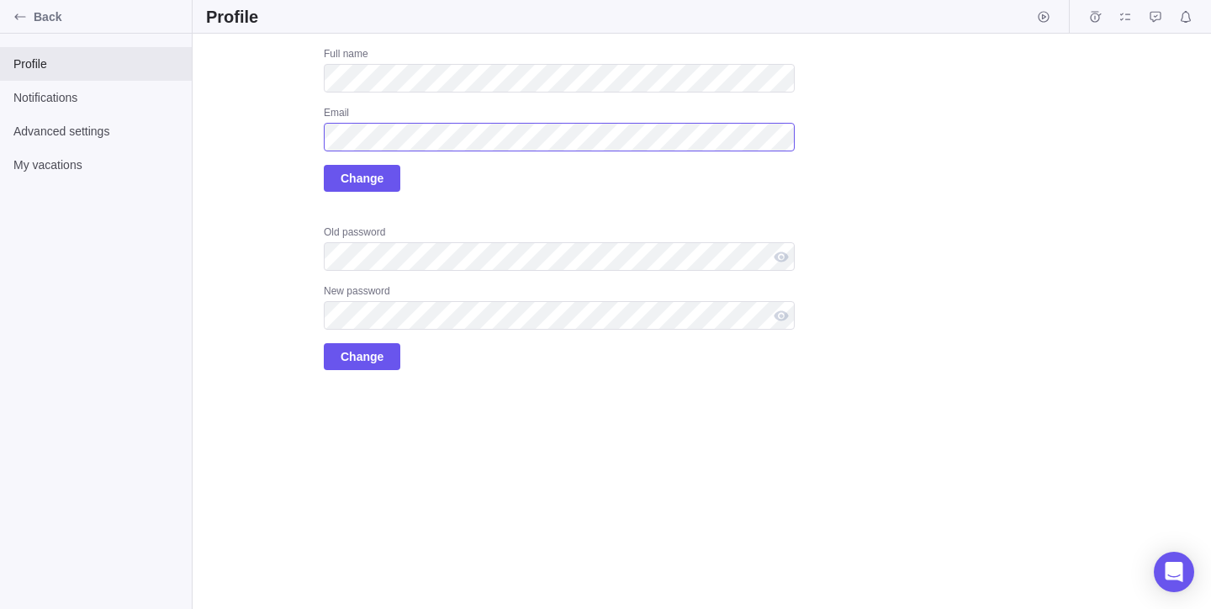
click at [293, 138] on div "Upload Full name Email Change Old password New password Change" at bounding box center [500, 208] width 589 height 323
click at [376, 176] on span "Change" at bounding box center [362, 178] width 43 height 20
drag, startPoint x: 436, startPoint y: 198, endPoint x: 280, endPoint y: 152, distance: 162.1
click at [280, 152] on div "Upload Full name Email Change Old password New password Change" at bounding box center [500, 208] width 589 height 323
click at [900, 196] on div "Upload Full name Email Change Old password New password Change" at bounding box center [702, 321] width 1019 height 575
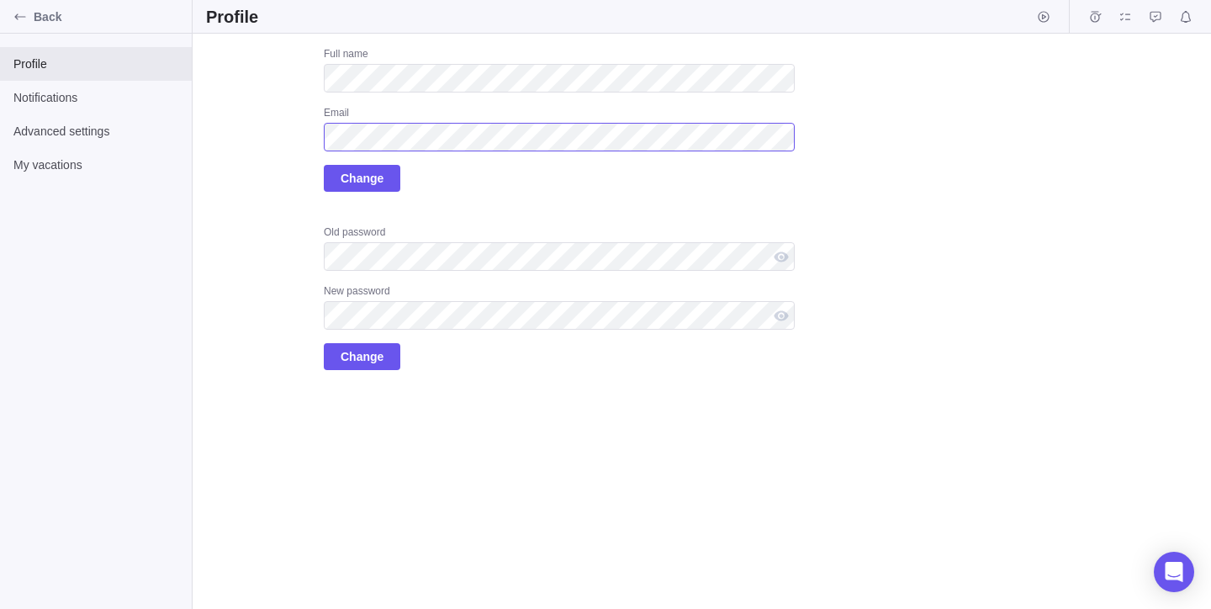
click at [211, 121] on div "Upload Full name Email Change Old password New password Change" at bounding box center [500, 208] width 589 height 323
click at [301, 143] on div "Upload Full name Email Change Old password New password Change" at bounding box center [500, 208] width 589 height 323
click at [442, 182] on div "Full name Email Change" at bounding box center [559, 119] width 471 height 145
click at [290, 139] on div "Upload Full name Email Change Old password New password Change" at bounding box center [500, 208] width 589 height 323
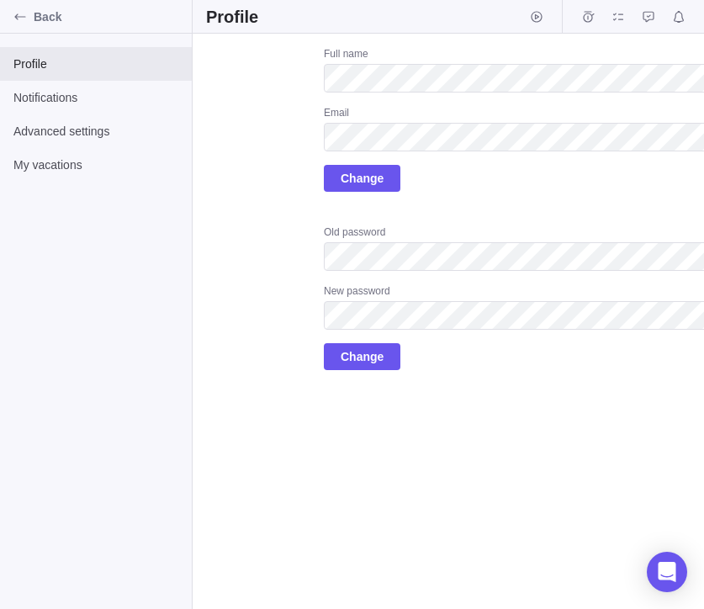
click at [271, 205] on div "Upload Full name Email Change Old password New password Change" at bounding box center [500, 208] width 589 height 323
click at [521, 198] on div "Full name Email Change Old password New password Change" at bounding box center [559, 208] width 471 height 323
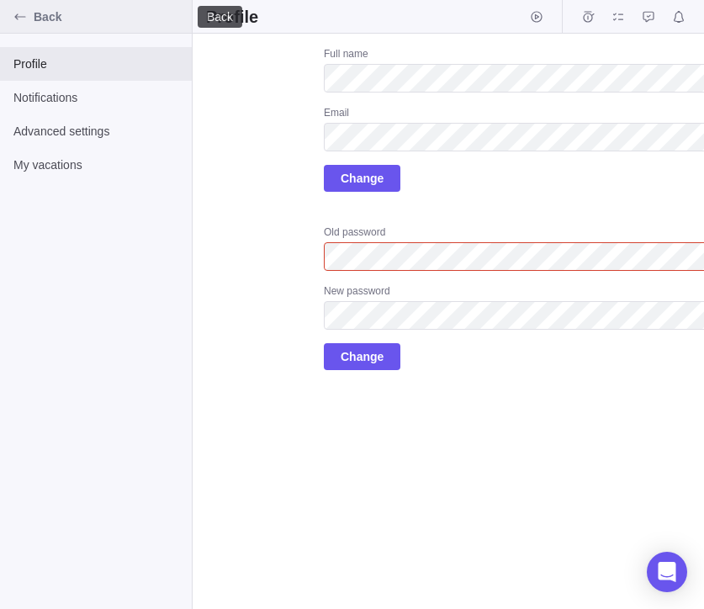
click at [41, 19] on span "Back" at bounding box center [109, 16] width 151 height 17
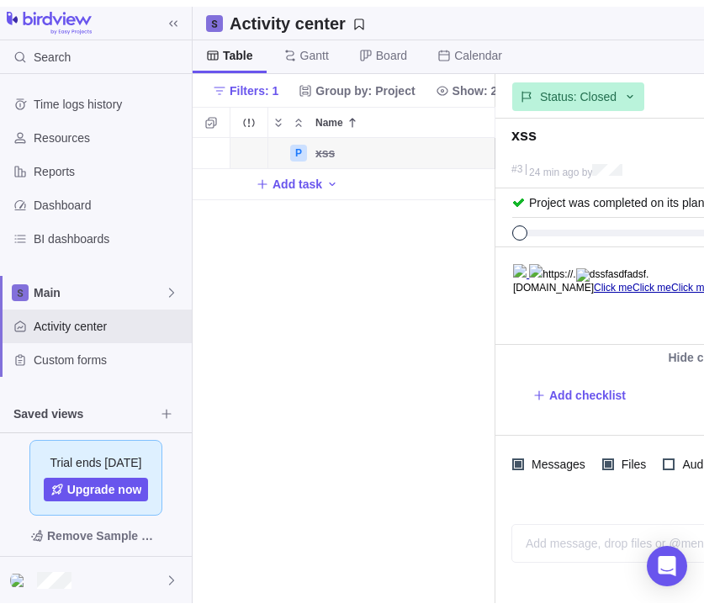
scroll to position [453, 290]
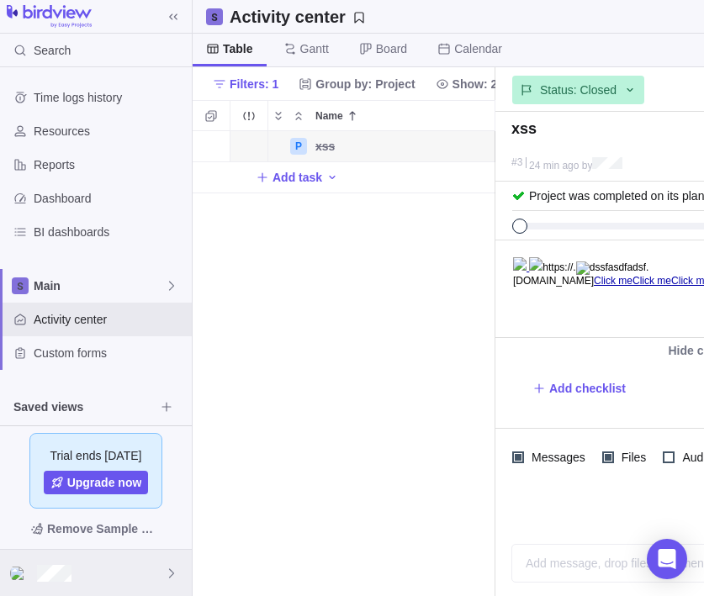
click at [163, 575] on div at bounding box center [96, 573] width 192 height 46
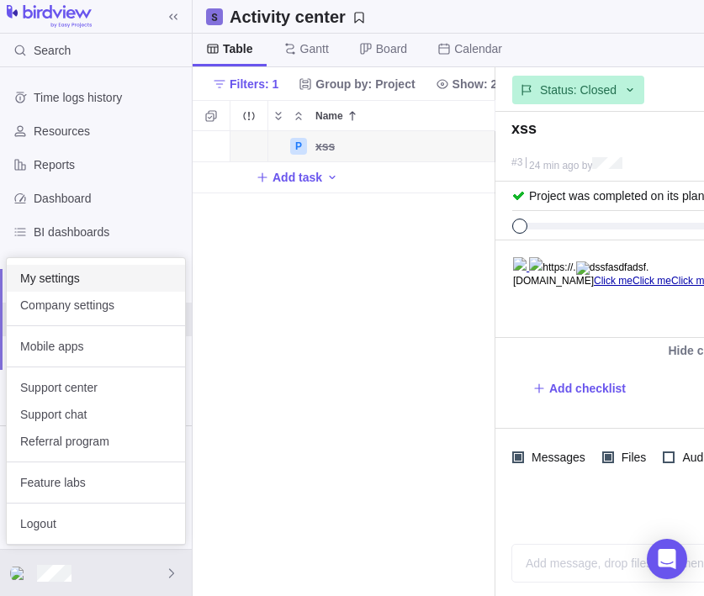
click at [121, 282] on span "My settings" at bounding box center [95, 278] width 151 height 17
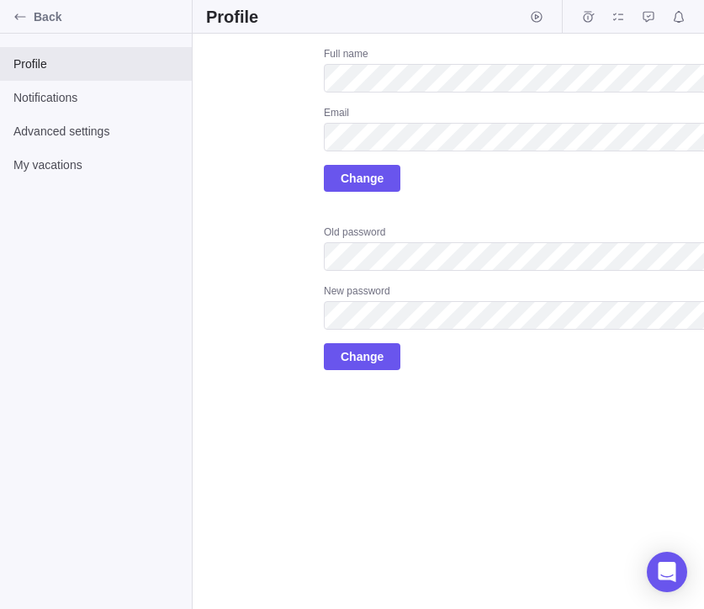
click at [474, 188] on div "Full name Email Change" at bounding box center [559, 119] width 471 height 145
click at [306, 122] on div "Upload Full name Email Change Old password New password Change" at bounding box center [500, 208] width 589 height 323
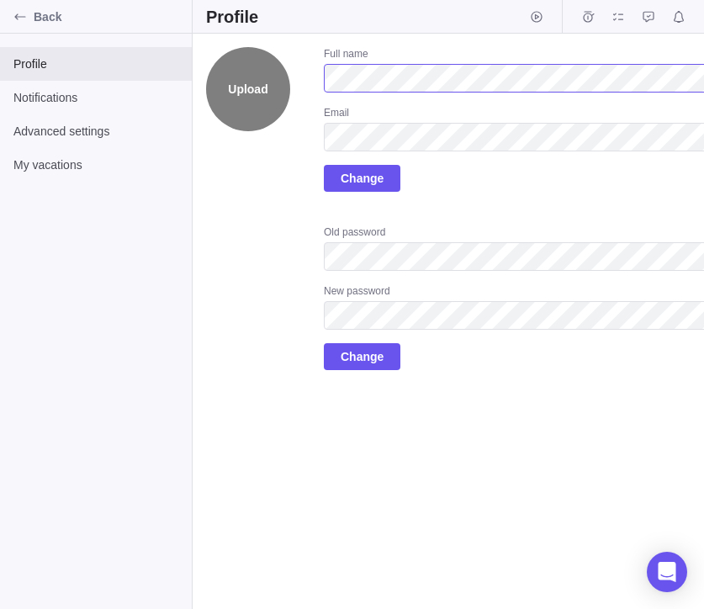
click at [246, 72] on div "Upload Full name Email Change Old password New password Change" at bounding box center [500, 208] width 589 height 323
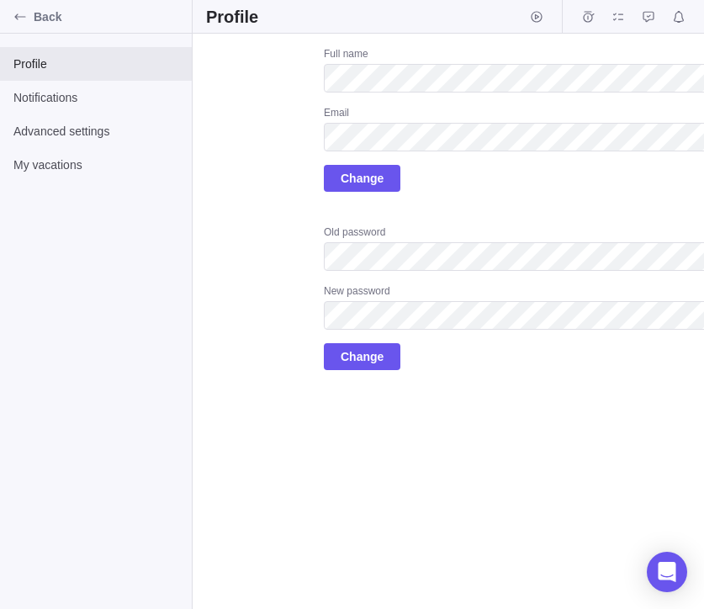
click at [287, 243] on div "Upload Full name Email Change Old password New password Change" at bounding box center [500, 208] width 589 height 323
